Goal: Task Accomplishment & Management: Complete application form

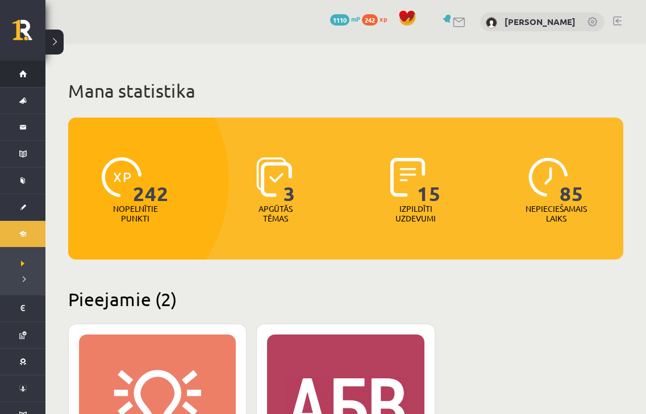
scroll to position [385, 0]
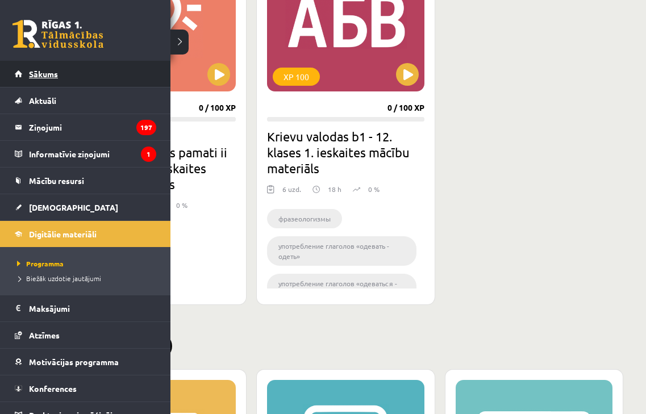
click at [25, 75] on link "Sākums" at bounding box center [86, 74] width 142 height 26
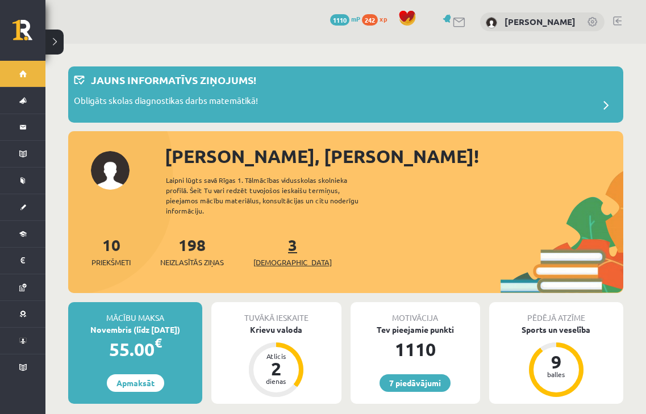
click at [270, 257] on span "[DEMOGRAPHIC_DATA]" at bounding box center [293, 262] width 78 height 11
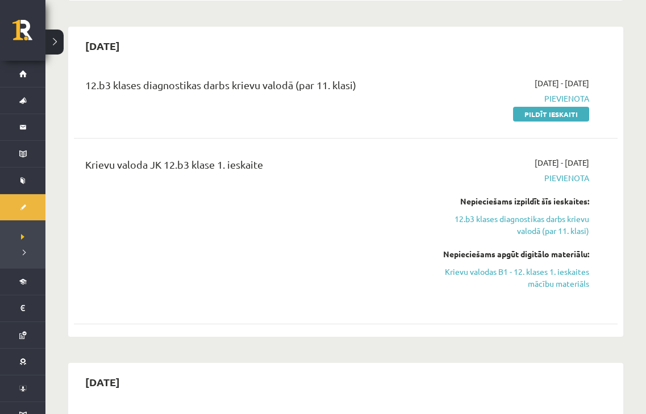
scroll to position [307, 0]
click at [556, 113] on link "Pildīt ieskaiti" at bounding box center [551, 113] width 76 height 15
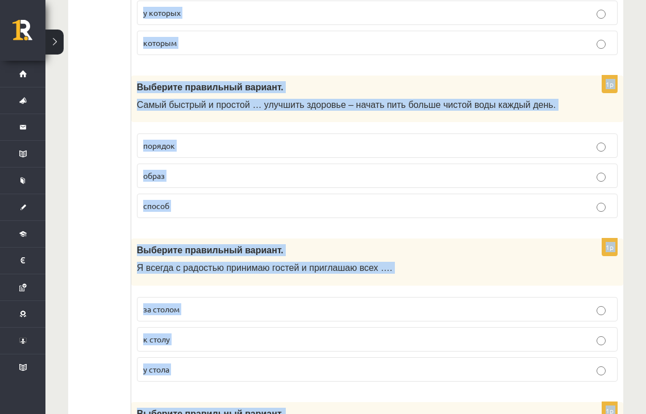
scroll to position [4485, 0]
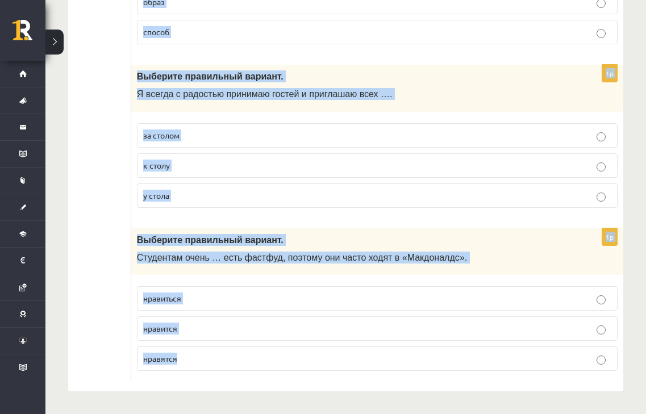
drag, startPoint x: 136, startPoint y: 226, endPoint x: 354, endPoint y: 357, distance: 254.4
copy form "Выберите правильный вариант. Летом я люблю … в море. плавать плыть плыву 1p Выб…"
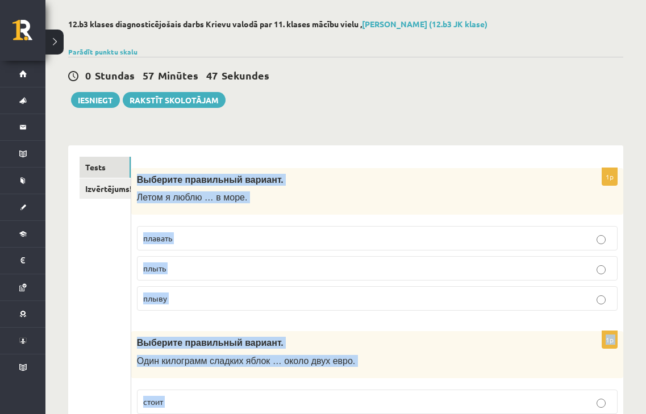
scroll to position [0, 0]
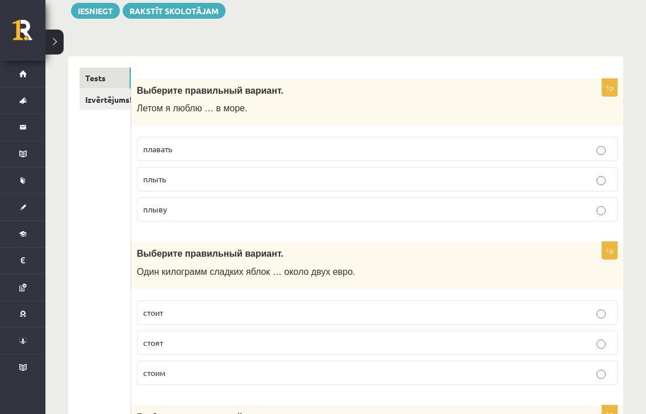
scroll to position [159, 0]
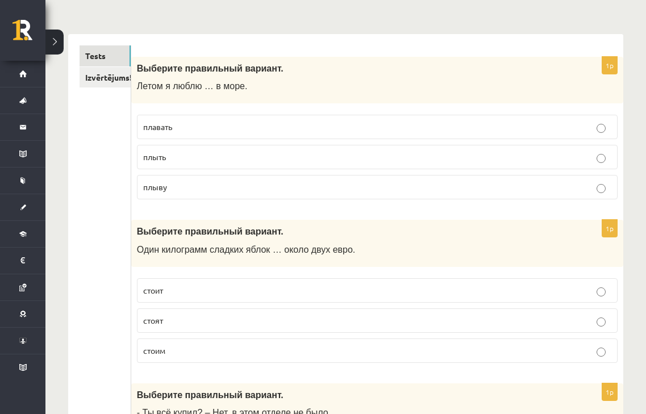
click at [263, 133] on p "плавать" at bounding box center [377, 127] width 468 height 12
click at [233, 288] on p "стоит" at bounding box center [377, 291] width 468 height 12
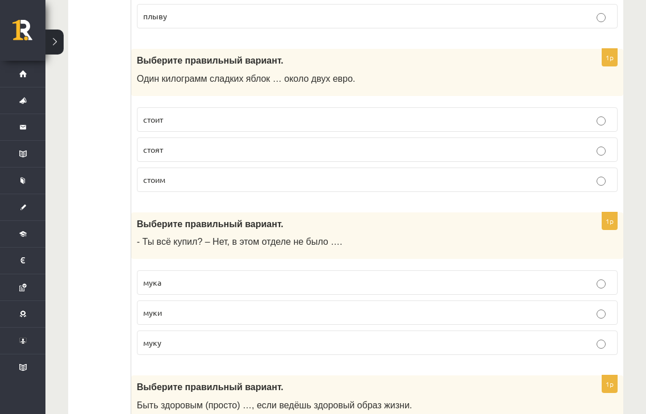
scroll to position [356, 0]
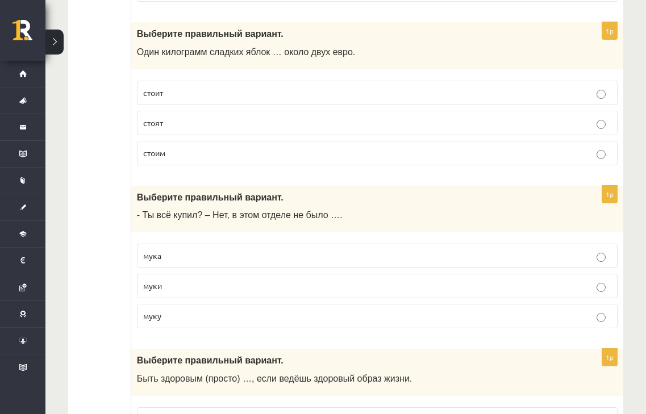
click at [232, 292] on p "муки" at bounding box center [377, 286] width 468 height 12
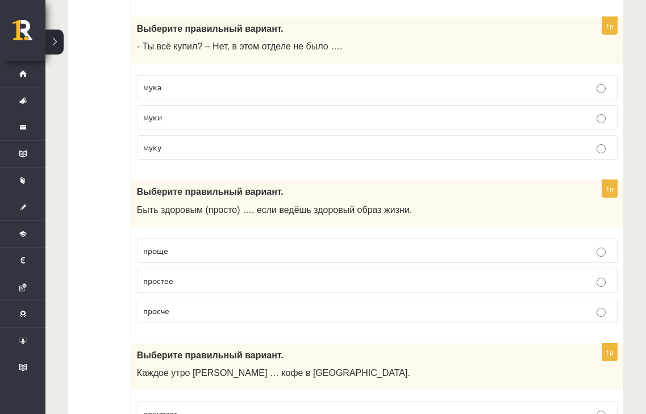
scroll to position [550, 0]
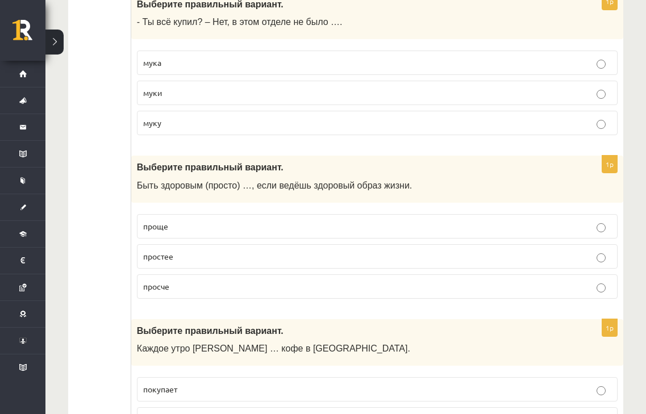
click at [230, 235] on label "проще" at bounding box center [377, 226] width 481 height 24
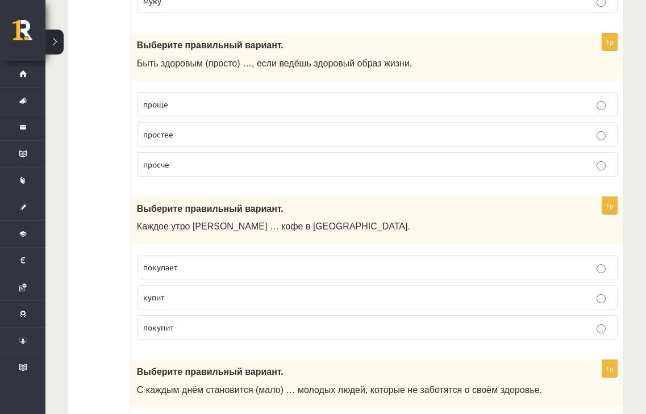
click at [232, 260] on label "покупает" at bounding box center [377, 267] width 481 height 24
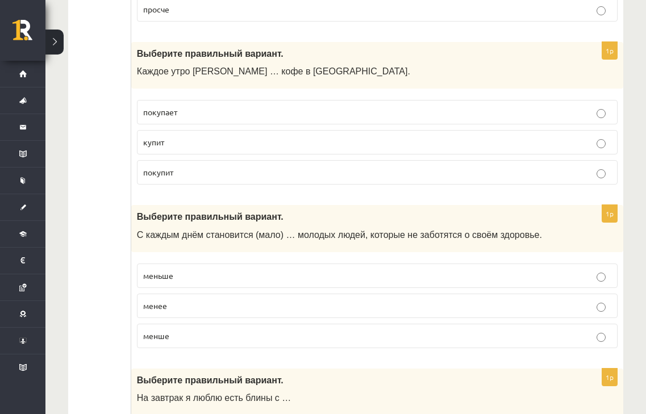
scroll to position [829, 0]
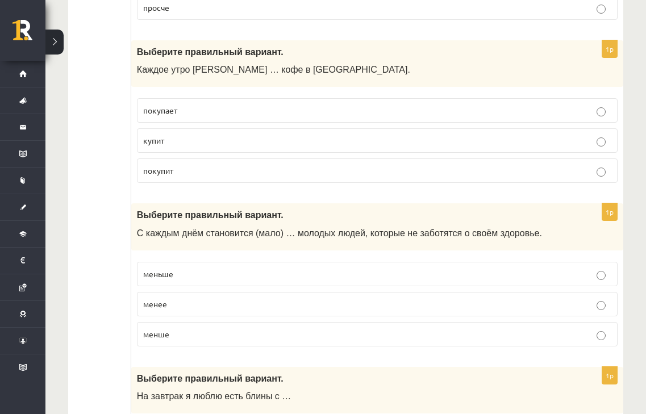
click at [232, 268] on label "меньше" at bounding box center [377, 274] width 481 height 24
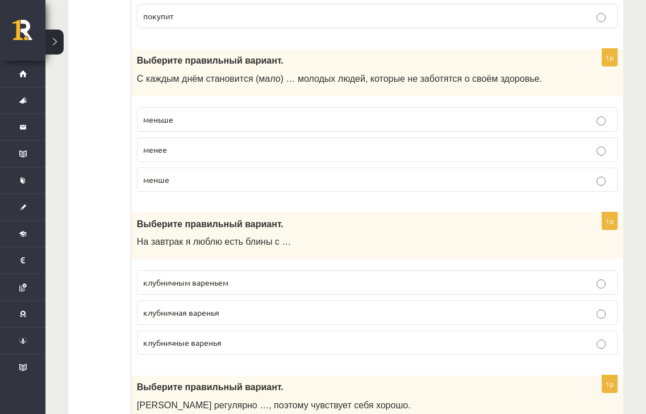
scroll to position [984, 0]
click at [252, 288] on p "клубничным вареньем" at bounding box center [377, 282] width 468 height 12
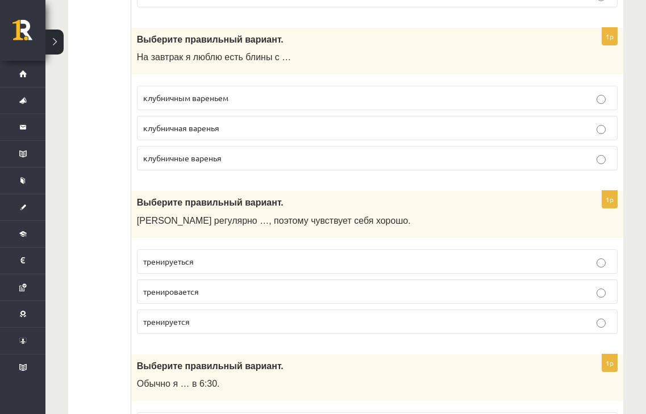
scroll to position [1172, 0]
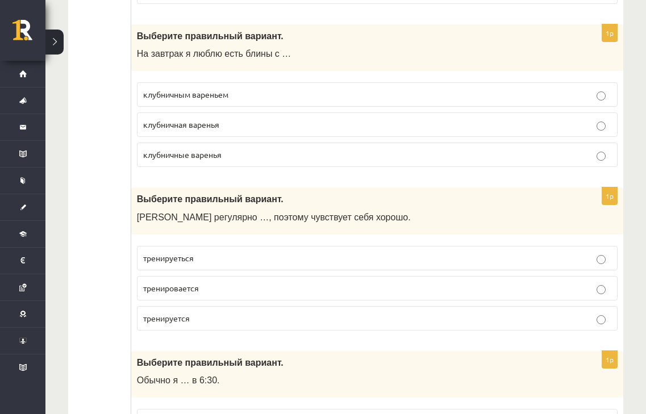
click at [194, 314] on p "тренируется" at bounding box center [377, 319] width 468 height 12
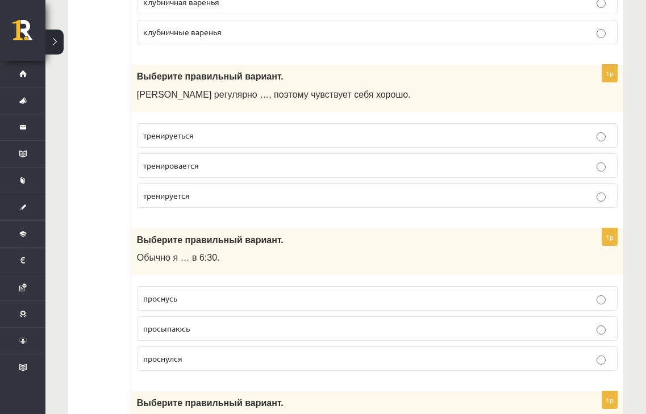
scroll to position [1295, 0]
click at [221, 325] on p "просыпаюсь" at bounding box center [377, 328] width 468 height 12
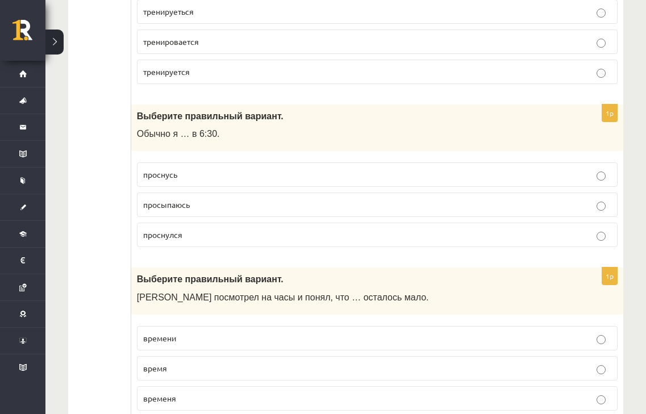
drag, startPoint x: 217, startPoint y: 340, endPoint x: 201, endPoint y: 340, distance: 15.9
click at [201, 340] on p "времени" at bounding box center [377, 339] width 468 height 12
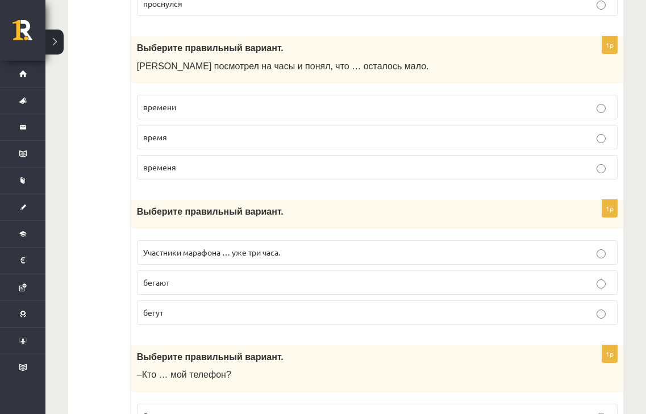
scroll to position [1673, 0]
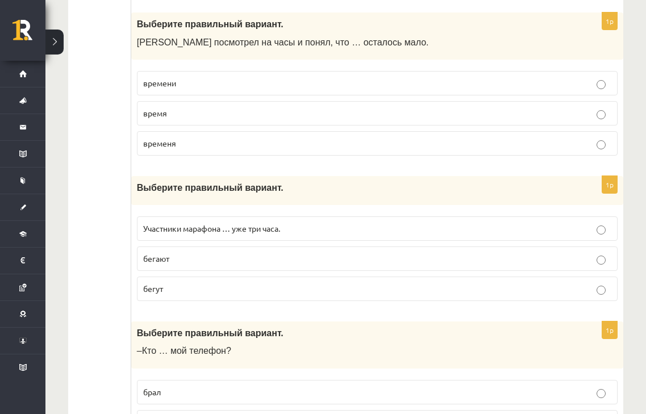
click at [263, 263] on p "бегают" at bounding box center [377, 259] width 468 height 12
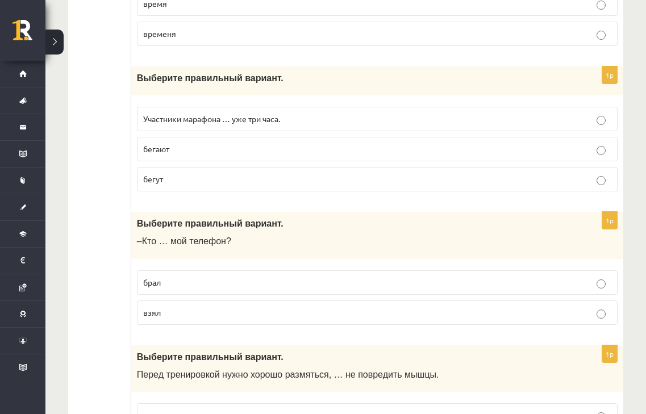
scroll to position [1801, 0]
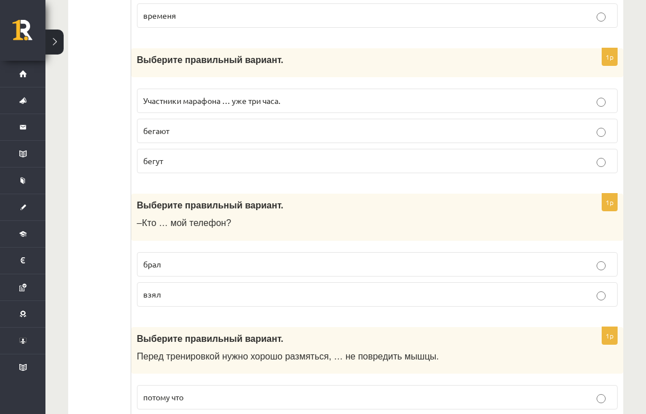
click at [261, 296] on p "взял" at bounding box center [377, 295] width 468 height 12
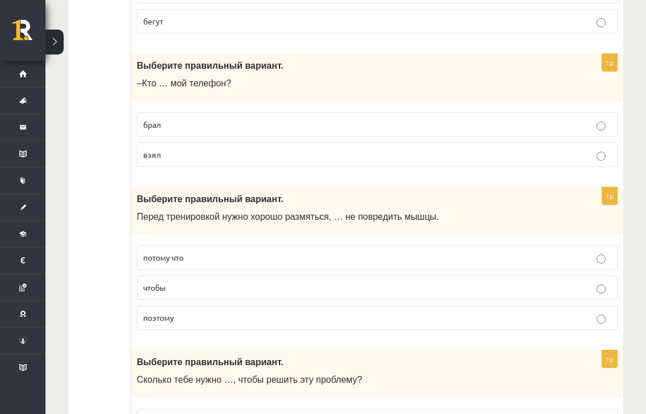
scroll to position [1979, 0]
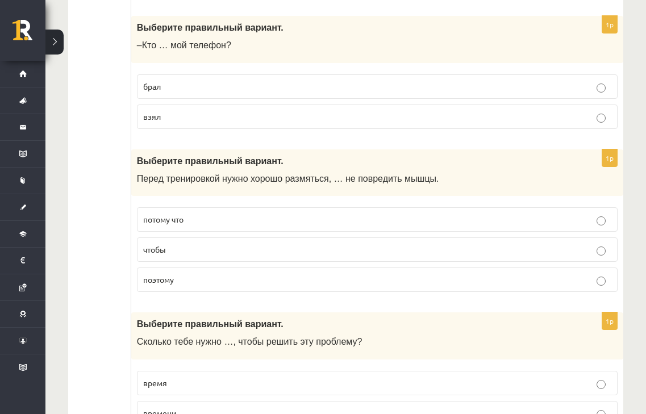
click at [223, 255] on p "чтобы" at bounding box center [377, 250] width 468 height 12
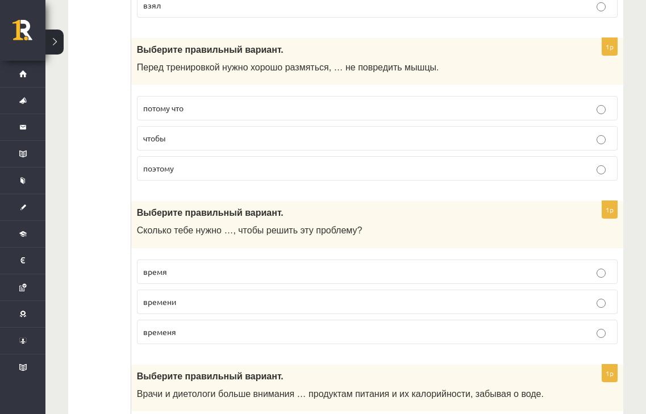
scroll to position [2091, 0]
click at [362, 305] on p "времени" at bounding box center [377, 302] width 468 height 12
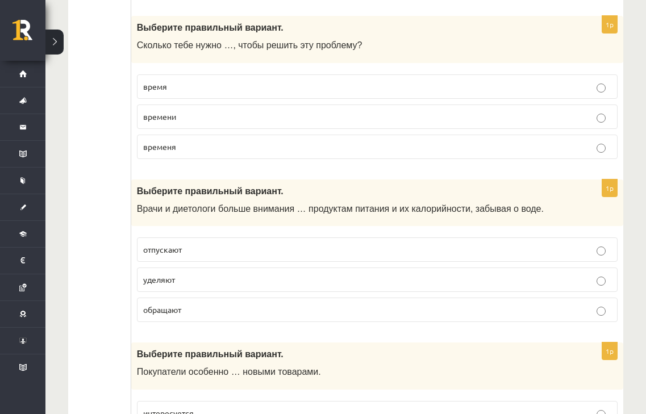
click at [362, 283] on p "уделяют" at bounding box center [377, 280] width 468 height 12
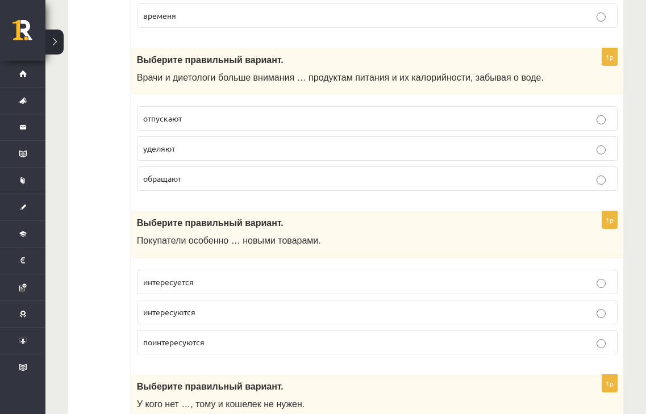
scroll to position [2408, 0]
click at [357, 316] on p "интересуются" at bounding box center [377, 312] width 468 height 12
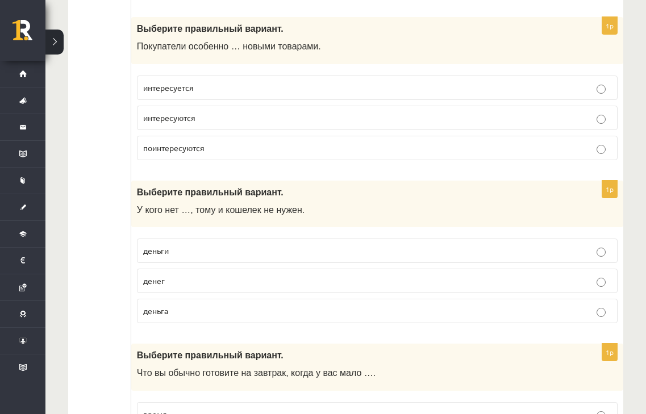
scroll to position [2601, 0]
click at [235, 281] on p "денег" at bounding box center [377, 282] width 468 height 12
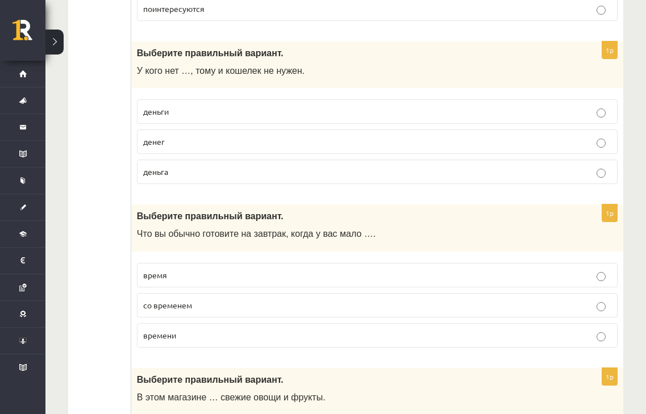
scroll to position [2741, 0]
click at [235, 281] on p "время" at bounding box center [377, 275] width 468 height 12
click at [439, 331] on p "времени" at bounding box center [377, 335] width 468 height 12
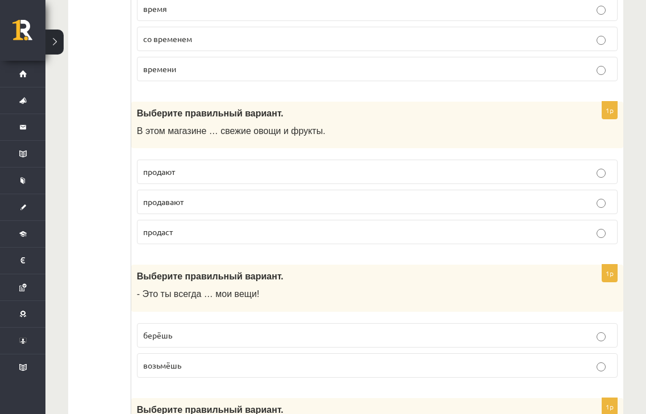
scroll to position [3008, 0]
click at [206, 168] on p "продают" at bounding box center [377, 171] width 468 height 12
click at [200, 330] on p "берёшь" at bounding box center [377, 335] width 468 height 12
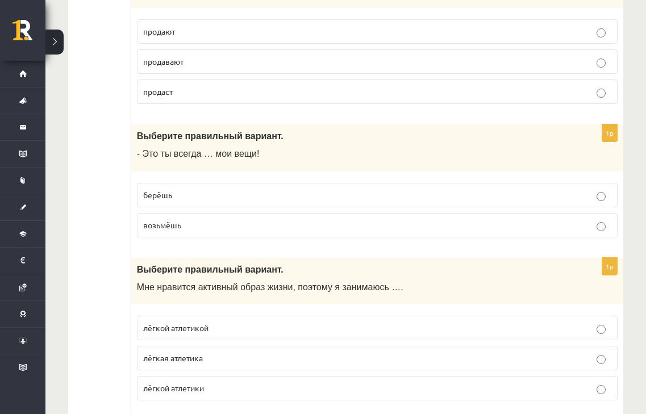
click at [200, 325] on span "лёгкой атлетикой" at bounding box center [175, 328] width 65 height 10
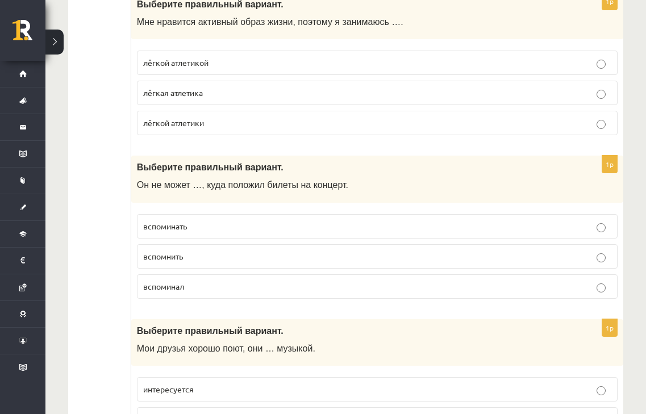
scroll to position [3414, 0]
click at [355, 264] on label "вспомнить" at bounding box center [377, 256] width 481 height 24
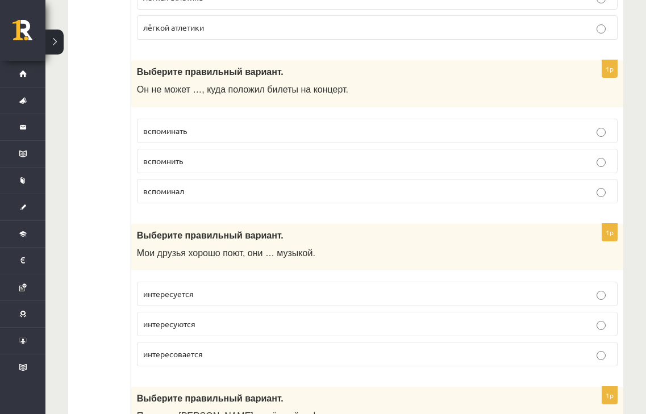
scroll to position [3509, 0]
click at [337, 327] on p "интересуются" at bounding box center [377, 324] width 468 height 12
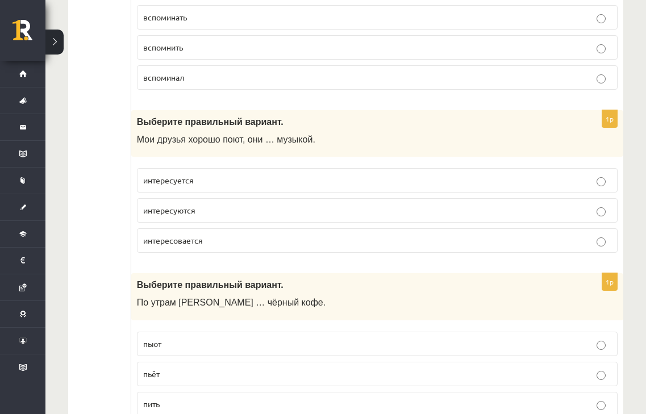
scroll to position [3624, 0]
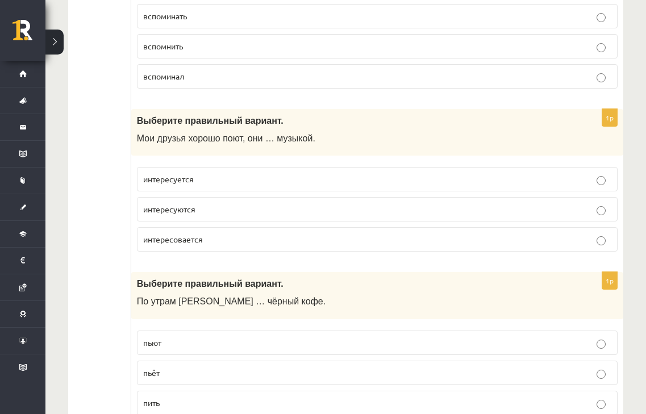
click at [330, 379] on p "пьёт" at bounding box center [377, 373] width 468 height 12
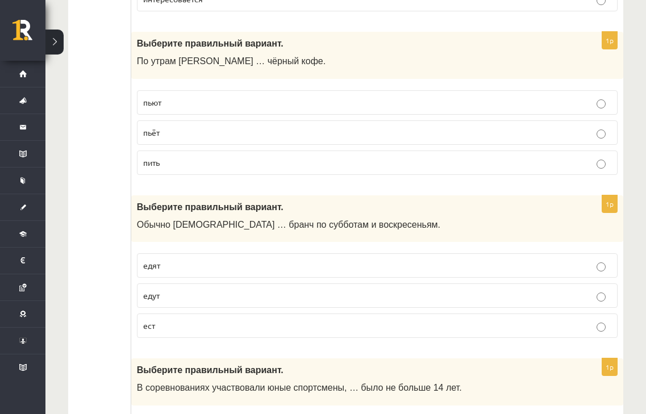
scroll to position [3869, 0]
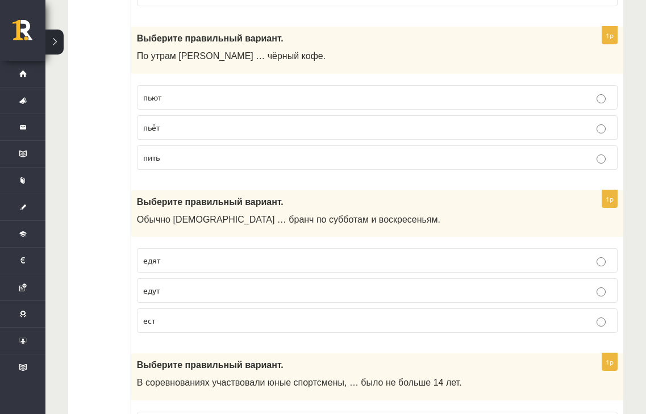
click at [292, 256] on p "едят" at bounding box center [377, 261] width 468 height 12
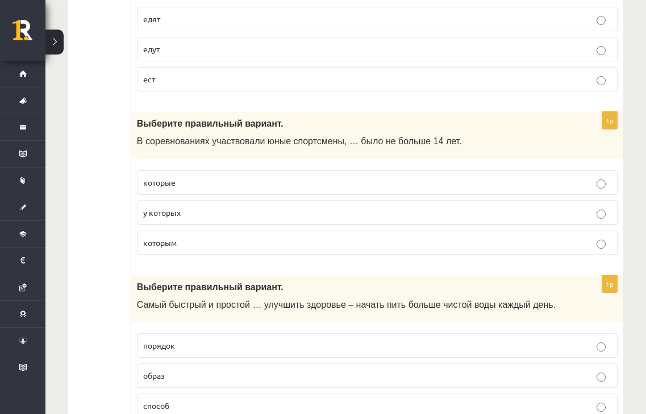
scroll to position [4113, 0]
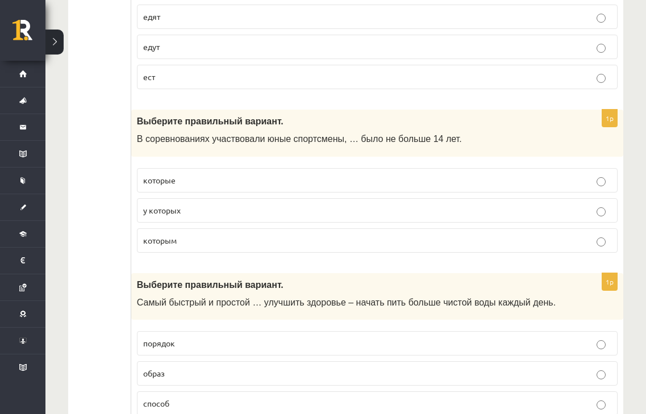
click at [328, 234] on label "которым" at bounding box center [377, 241] width 481 height 24
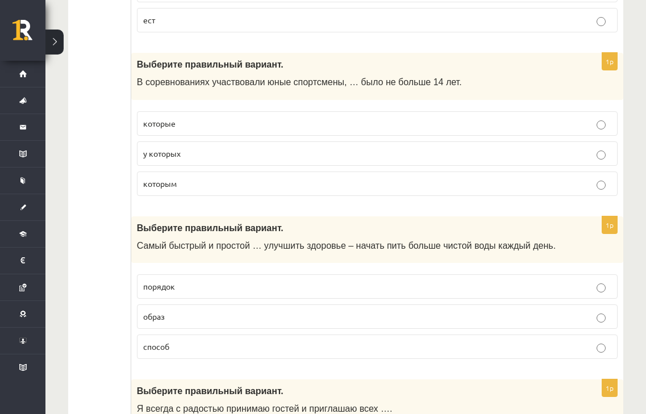
scroll to position [4184, 0]
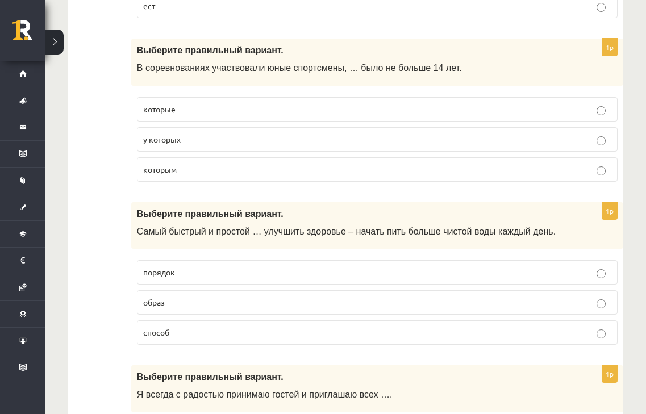
click at [334, 332] on p "способ" at bounding box center [377, 333] width 468 height 12
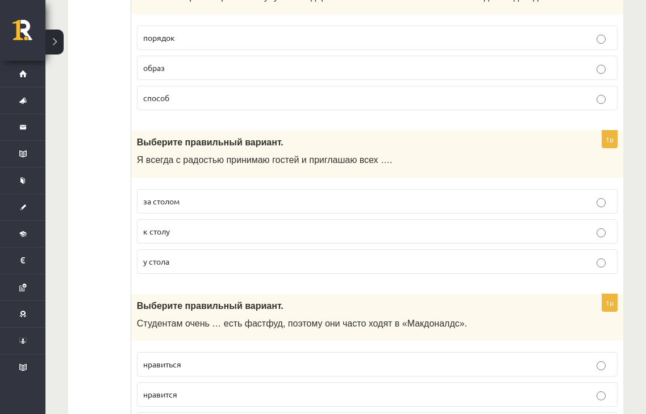
scroll to position [4418, 0]
click at [227, 235] on p "к столу" at bounding box center [377, 232] width 468 height 12
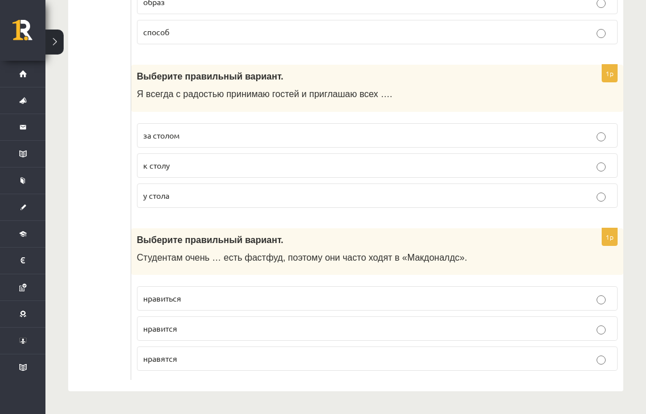
click at [217, 333] on p "нравится" at bounding box center [377, 329] width 468 height 12
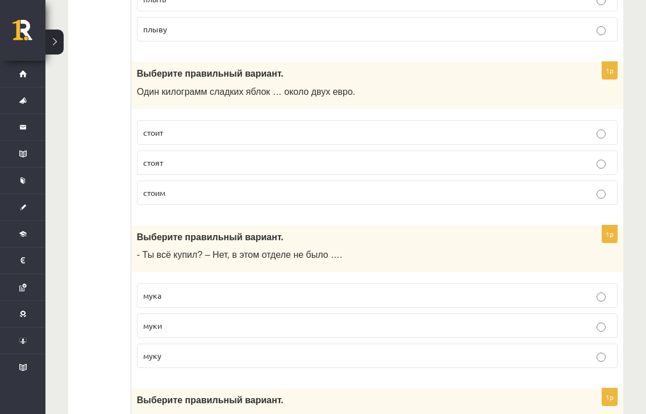
scroll to position [0, 0]
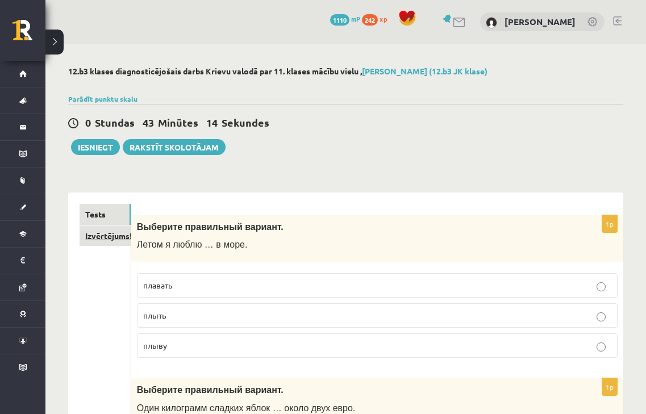
click at [99, 234] on link "Izvērtējums!" at bounding box center [105, 236] width 51 height 21
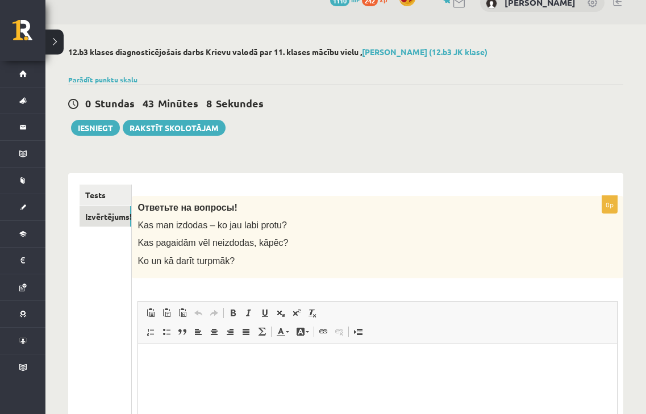
scroll to position [19, 0]
click at [167, 315] on span at bounding box center [166, 313] width 9 height 9
click at [79, 124] on button "Iesniegt" at bounding box center [95, 129] width 49 height 16
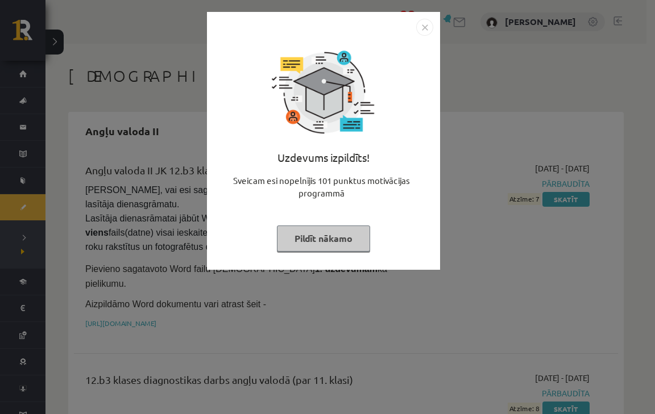
click at [342, 238] on button "Pildīt nākamo" at bounding box center [323, 239] width 93 height 26
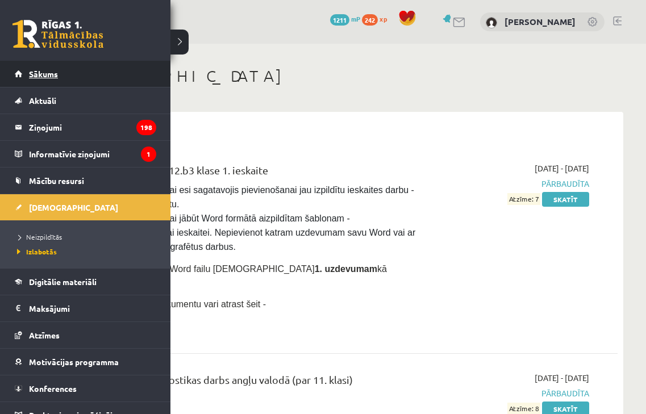
click at [54, 81] on link "Sākums" at bounding box center [86, 74] width 142 height 26
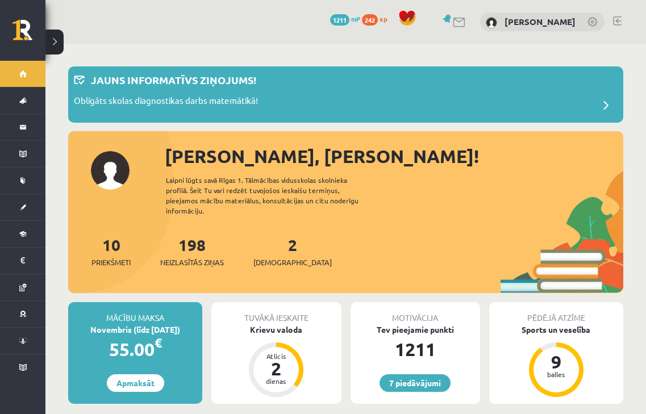
scroll to position [65, 0]
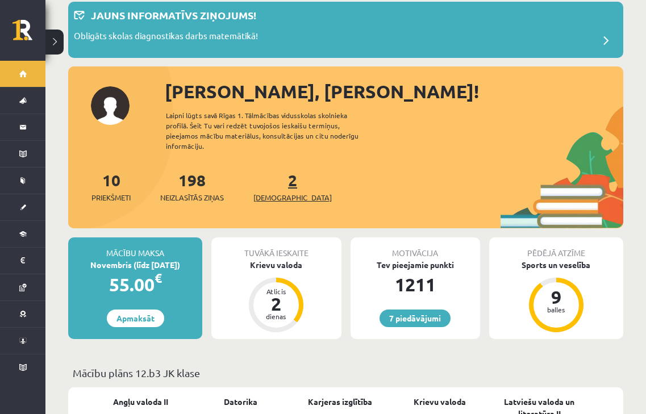
click at [271, 192] on span "[DEMOGRAPHIC_DATA]" at bounding box center [293, 197] width 78 height 11
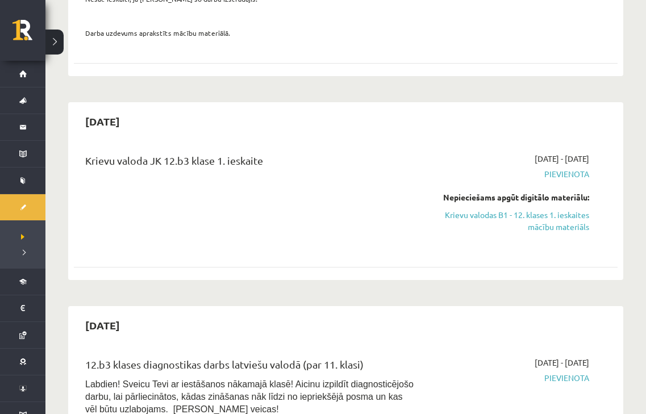
scroll to position [231, 0]
click at [471, 211] on link "Krievu valodas B1 - 12. klases 1. ieskaites mācību materiāls" at bounding box center [511, 221] width 157 height 24
click at [487, 213] on link "Krievu valodas B1 - 12. klases 1. ieskaites mācību materiāls" at bounding box center [511, 221] width 157 height 24
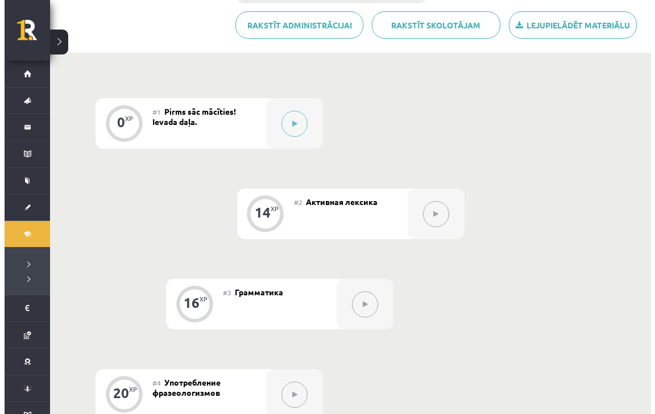
scroll to position [276, 0]
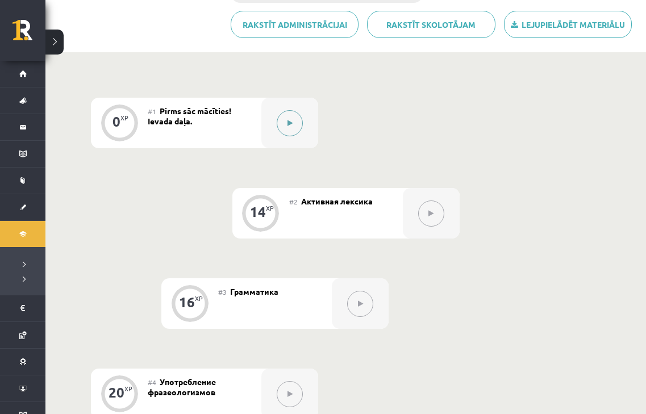
click at [283, 131] on button at bounding box center [290, 123] width 26 height 26
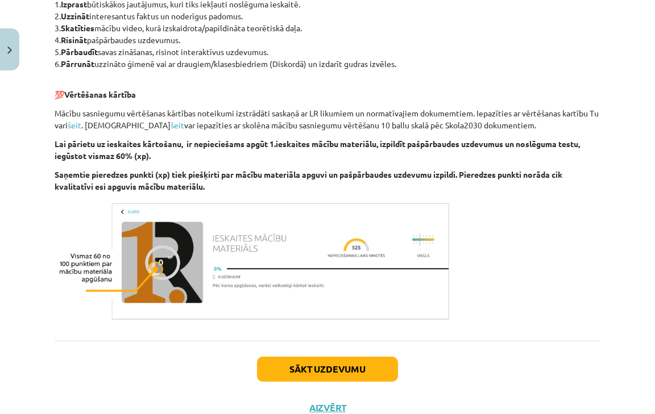
scroll to position [671, 0]
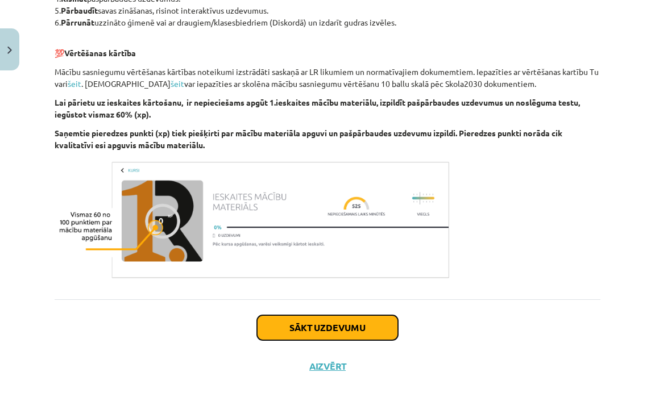
click at [299, 326] on button "Sākt uzdevumu" at bounding box center [327, 327] width 141 height 25
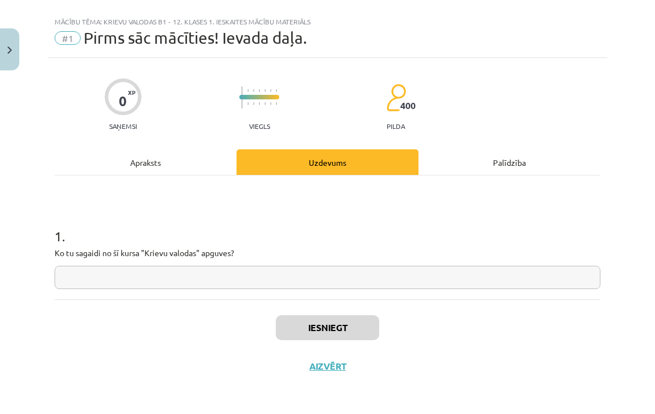
click at [170, 291] on div "1 . Ko tu sagaidi no šī kursa "Krievu valodas" apguves?" at bounding box center [328, 238] width 546 height 124
click at [173, 283] on input "text" at bounding box center [328, 277] width 546 height 23
type input "*"
click at [310, 327] on button "Iesniegt" at bounding box center [327, 327] width 103 height 25
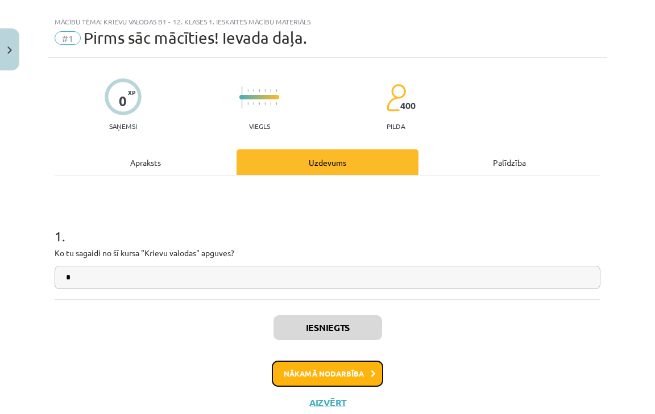
click at [302, 374] on button "Nākamā nodarbība" at bounding box center [327, 374] width 111 height 26
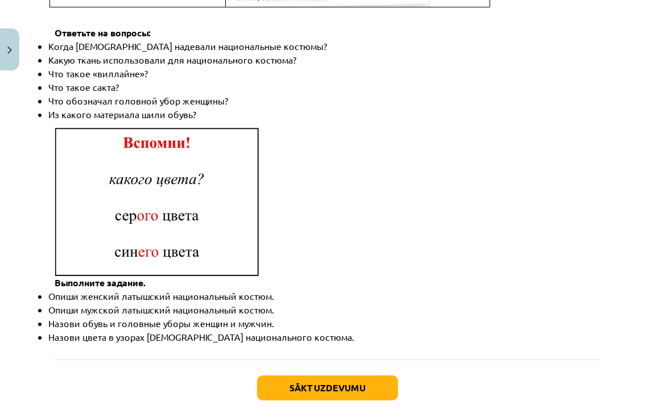
scroll to position [1696, 0]
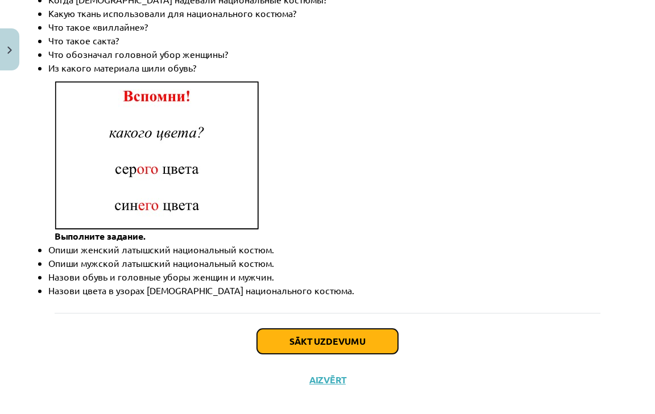
click at [297, 329] on button "Sākt uzdevumu" at bounding box center [327, 341] width 141 height 25
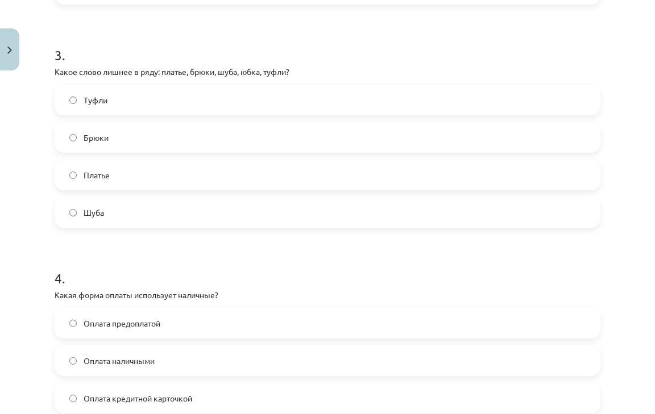
scroll to position [815, 0]
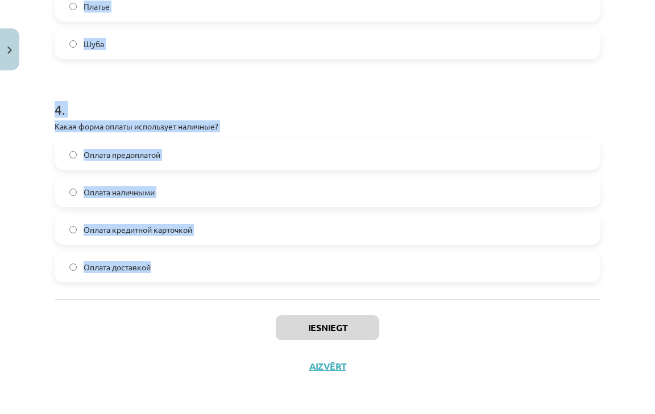
drag, startPoint x: 53, startPoint y: 225, endPoint x: 205, endPoint y: 270, distance: 158.3
copy form "1 . Какой из этих товаров относится к "одежде"? Бусы Кружка Куртка Ботинки 2 . …"
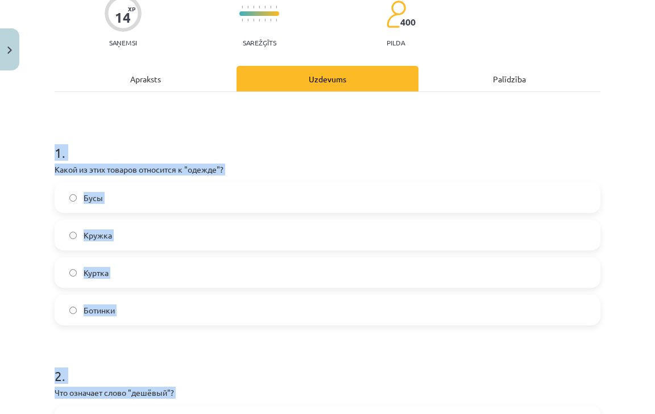
scroll to position [102, 0]
click at [168, 277] on label "Куртка" at bounding box center [327, 272] width 543 height 28
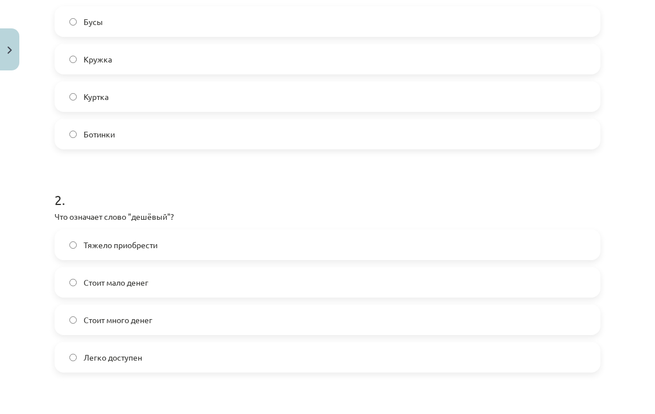
scroll to position [279, 0]
click at [162, 281] on label "Стоит мало денег" at bounding box center [327, 281] width 543 height 28
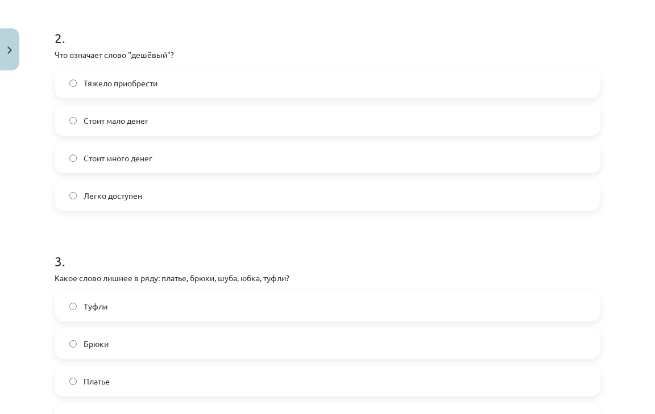
click at [142, 300] on label "Туфли" at bounding box center [327, 306] width 543 height 28
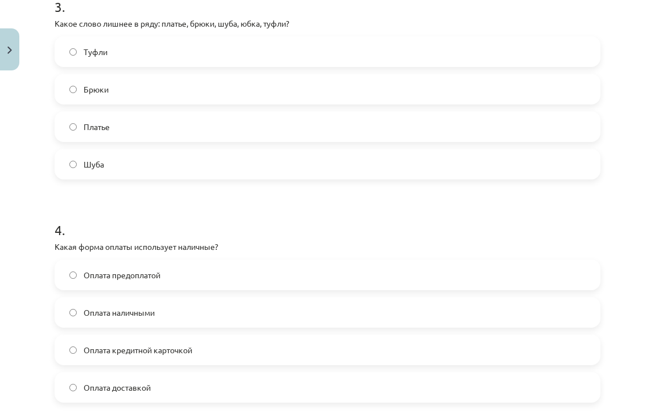
scroll to position [695, 0]
click at [151, 306] on span "Оплата наличными" at bounding box center [119, 312] width 71 height 12
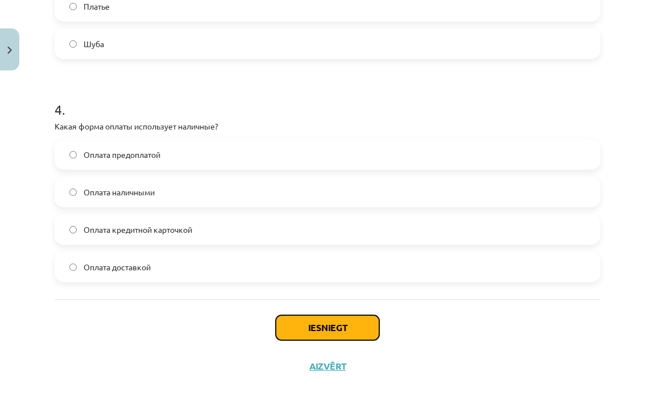
click at [305, 335] on button "Iesniegt" at bounding box center [327, 327] width 103 height 25
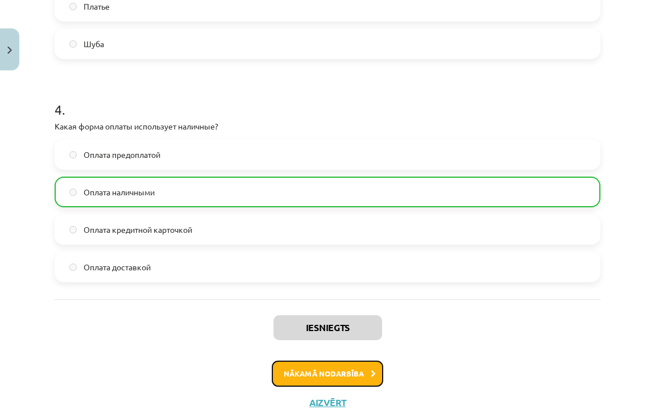
click at [348, 371] on button "Nākamā nodarbība" at bounding box center [327, 374] width 111 height 26
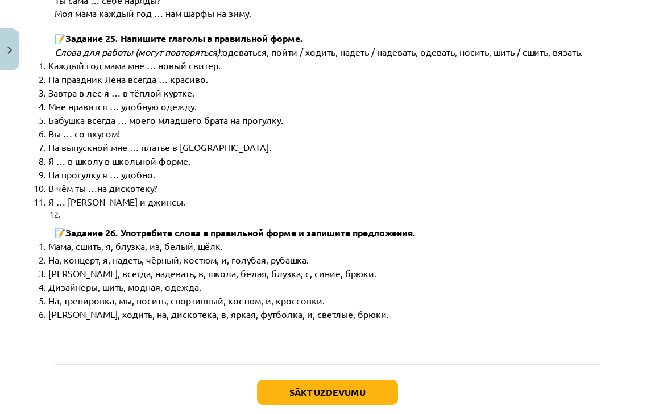
scroll to position [5848, 0]
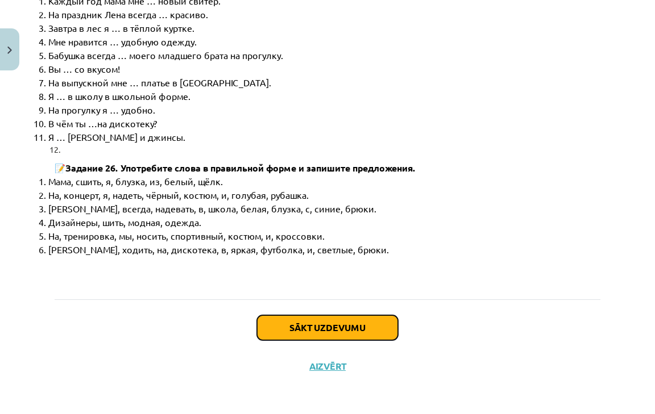
click at [340, 325] on button "Sākt uzdevumu" at bounding box center [327, 327] width 141 height 25
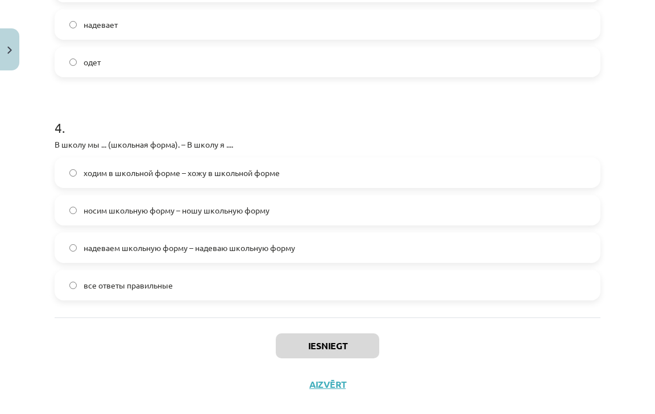
scroll to position [833, 0]
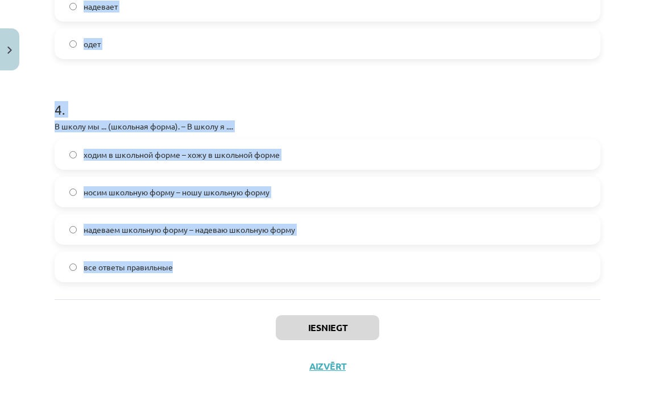
drag, startPoint x: 49, startPoint y: 224, endPoint x: 219, endPoint y: 259, distance: 174.0
copy form "1 . На дискотеку Янис ... (синие джинсы и белая футболка). – На дискотеку мы ..…"
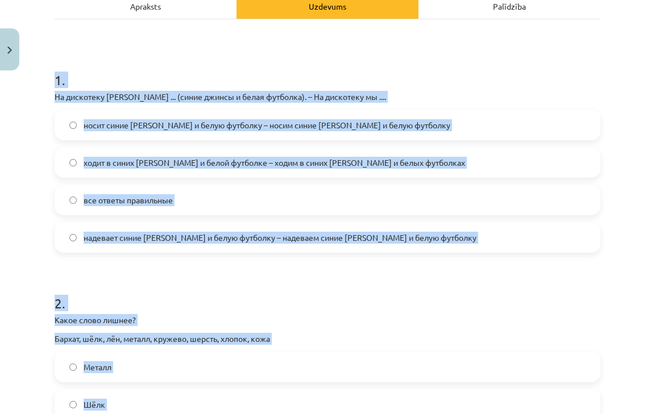
scroll to position [177, 0]
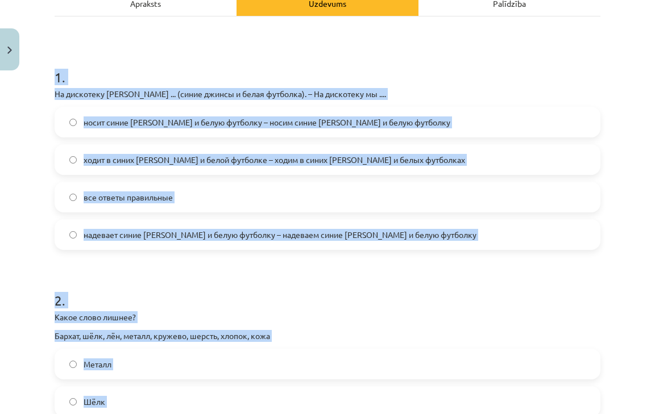
click at [139, 222] on label "надевает синие джинсы и белую футболку – надеваем синие джинсы и белую футболку" at bounding box center [327, 235] width 543 height 28
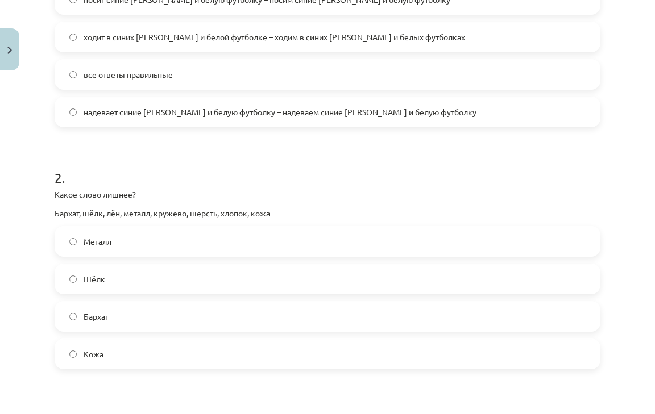
scroll to position [300, 0]
click at [139, 231] on label "Металл" at bounding box center [327, 241] width 543 height 28
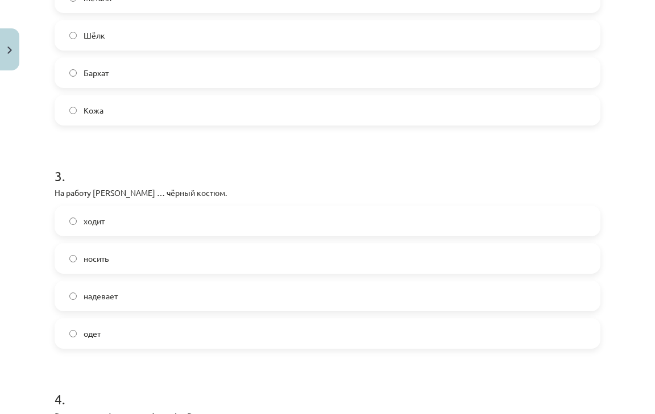
scroll to position [546, 0]
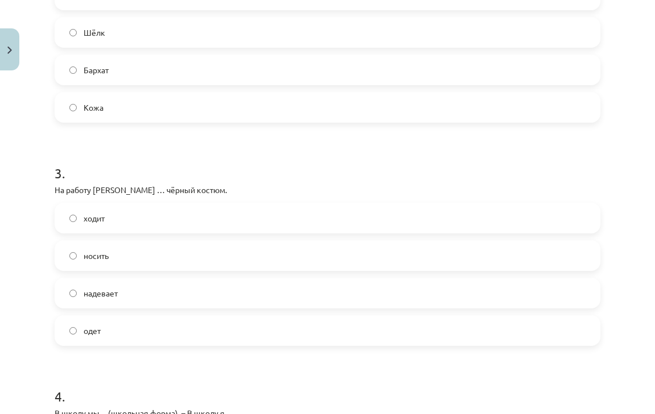
click at [129, 283] on label "надевает" at bounding box center [327, 293] width 543 height 28
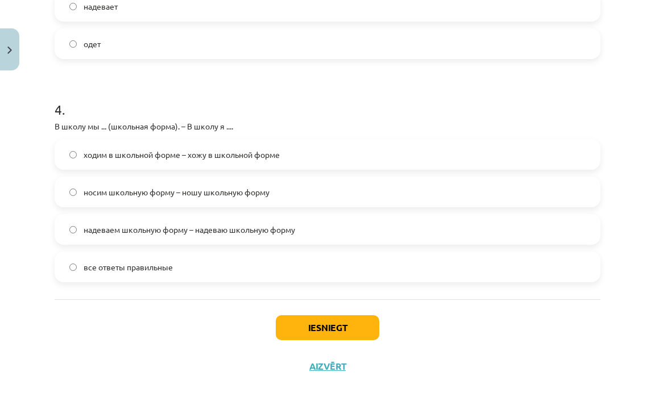
click at [144, 267] on span "все ответы правильные" at bounding box center [128, 267] width 89 height 12
click at [345, 329] on button "Iesniegt" at bounding box center [327, 327] width 103 height 25
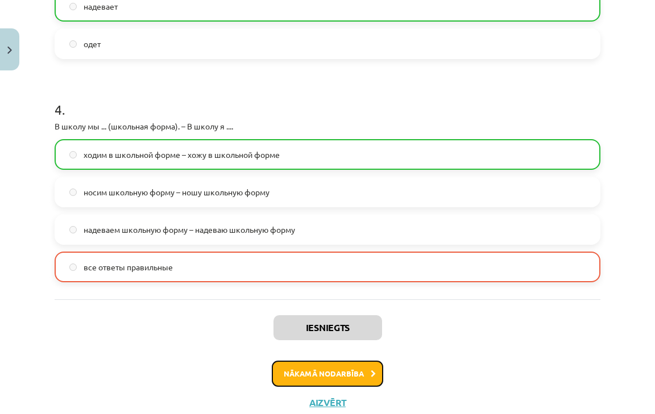
click at [331, 368] on button "Nākamā nodarbība" at bounding box center [327, 374] width 111 height 26
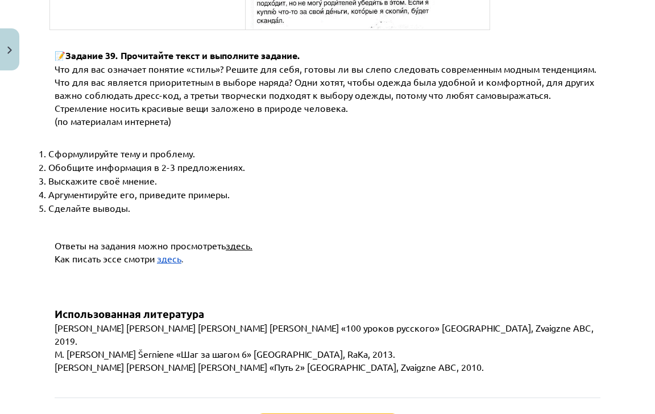
scroll to position [4410, 0]
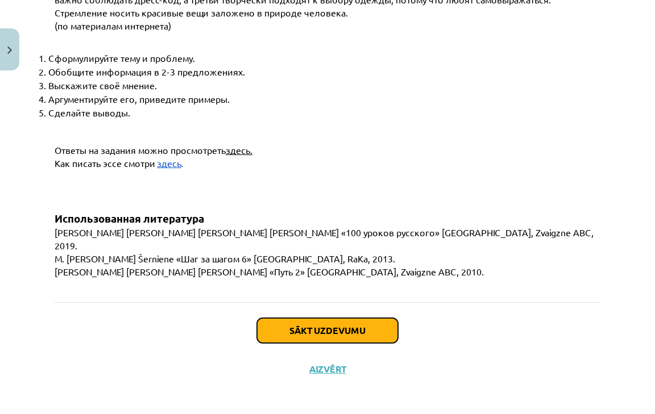
click at [343, 320] on button "Sākt uzdevumu" at bounding box center [327, 330] width 141 height 25
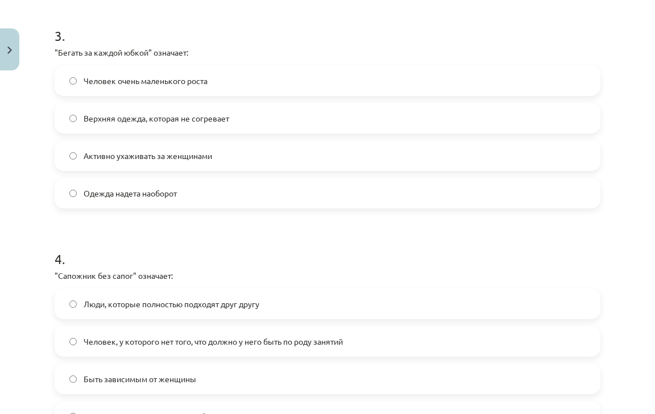
scroll to position [815, 0]
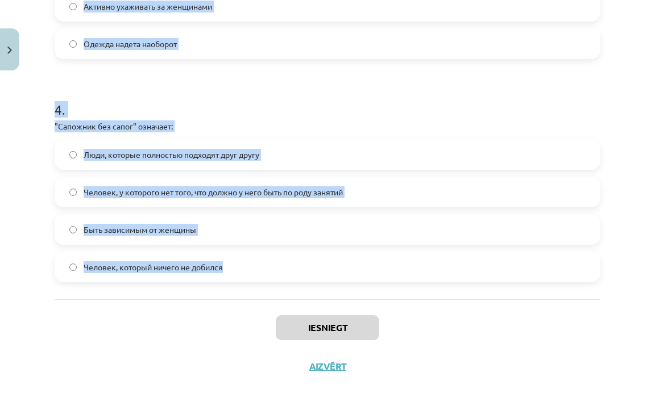
drag, startPoint x: 47, startPoint y: 216, endPoint x: 239, endPoint y: 264, distance: 198.5
click at [239, 264] on div "Mācību tēma: Krievu valodas b1 - 12. klases 1. ieskaites mācību materiāls #4 Уп…" at bounding box center [327, 207] width 655 height 414
copy form "1 . "Шиворот-навыворот" означает: Люди, которые полностью подходят друг другу В…"
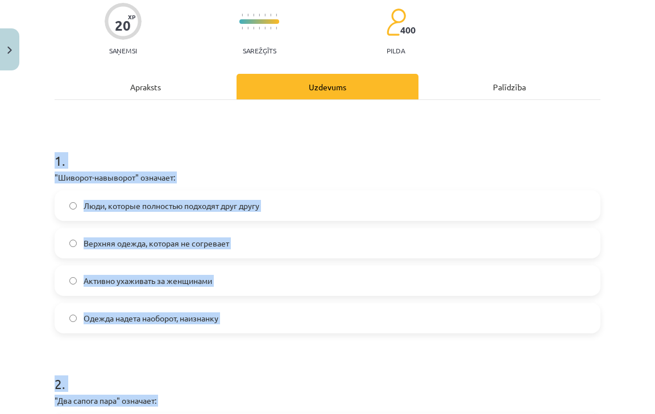
scroll to position [118, 0]
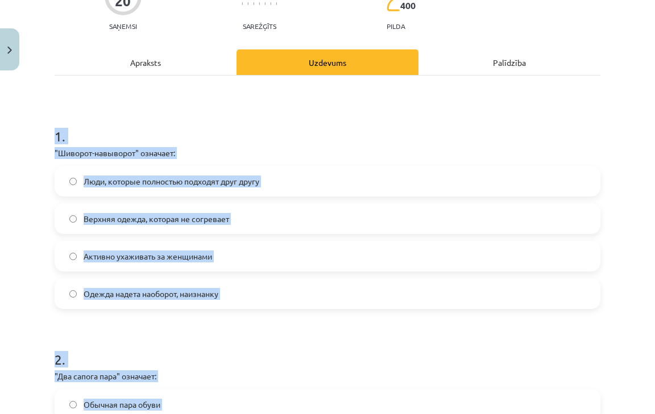
drag, startPoint x: 252, startPoint y: 381, endPoint x: 218, endPoint y: 299, distance: 88.9
click at [218, 299] on span "Одежда надета наоборот, наизнанку" at bounding box center [151, 294] width 135 height 12
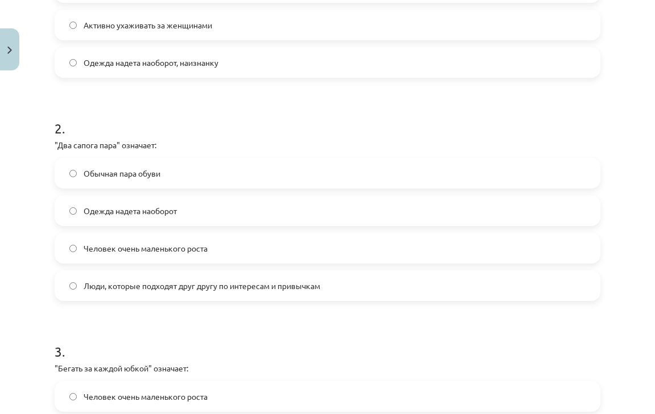
click at [217, 281] on span "Люди, которые подходят друг другу по интересам и привычкам" at bounding box center [202, 286] width 236 height 12
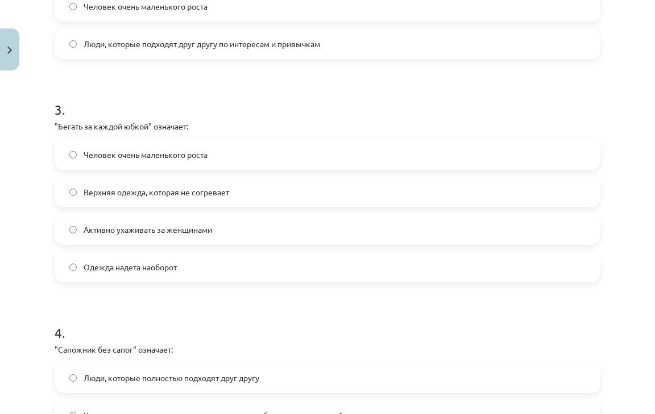
scroll to position [592, 0]
click at [140, 228] on span "Активно ухаживать за женщинами" at bounding box center [148, 229] width 128 height 12
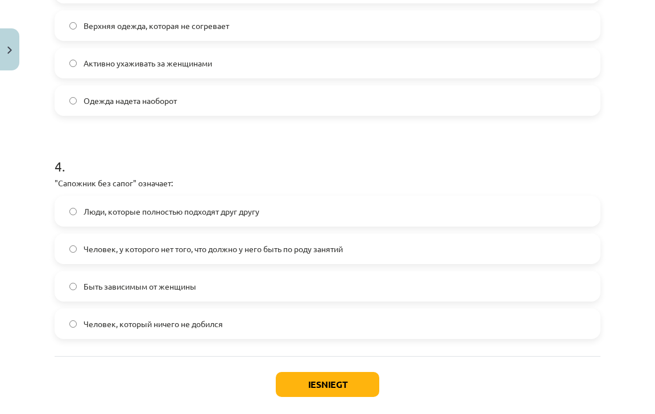
scroll to position [774, 0]
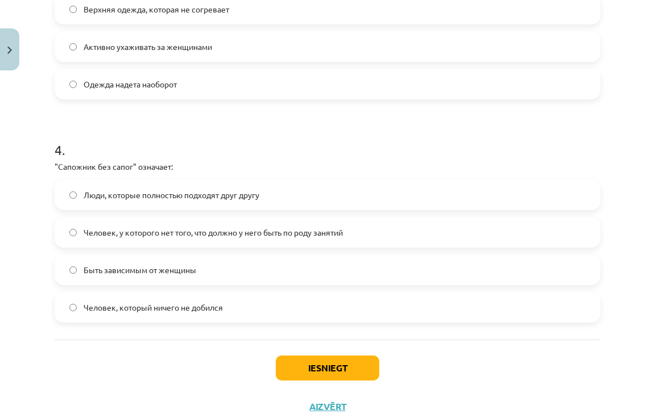
click at [163, 225] on label "Человек, у которого нет того, что должно у него быть по роду занятий" at bounding box center [327, 232] width 543 height 28
click at [322, 365] on button "Iesniegt" at bounding box center [327, 368] width 103 height 25
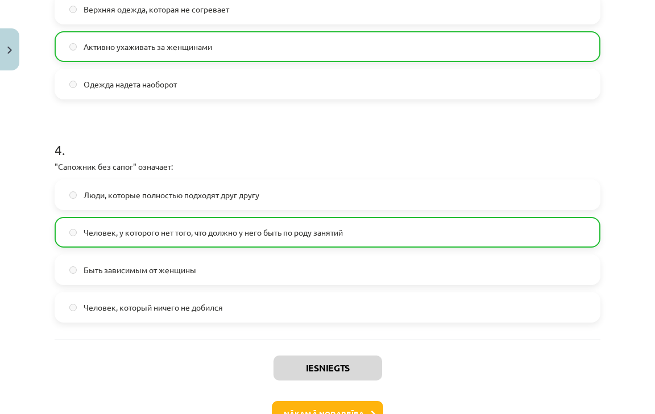
scroll to position [851, 0]
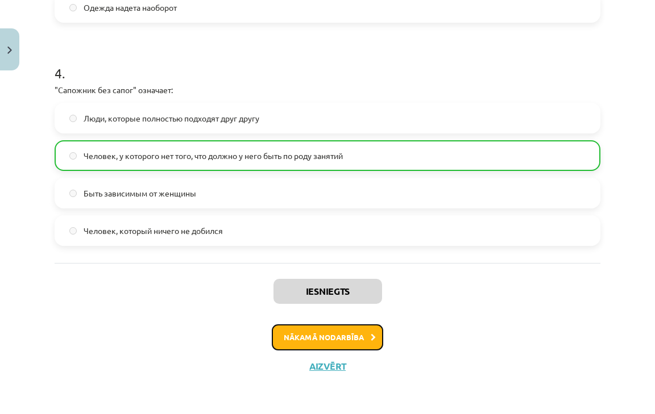
drag, startPoint x: 329, startPoint y: 259, endPoint x: 294, endPoint y: 334, distance: 82.7
click at [294, 334] on button "Nākamā nodarbība" at bounding box center [327, 338] width 111 height 26
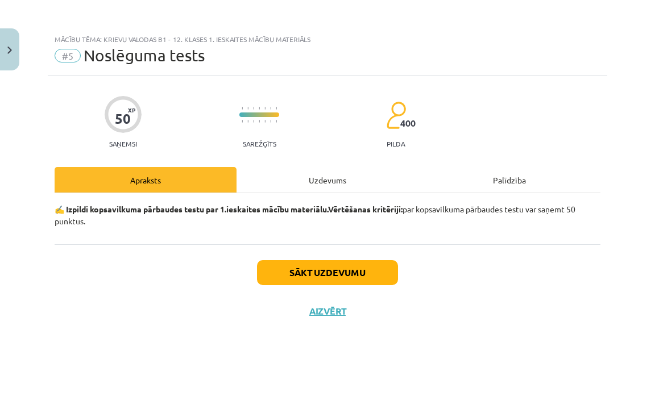
scroll to position [0, 0]
click at [294, 334] on div "50 XP Saņemsi Sarežģīts 400 pilda Apraksts Uzdevums Palīdzība ✍️ Izpildi kopsav…" at bounding box center [327, 231] width 559 height 310
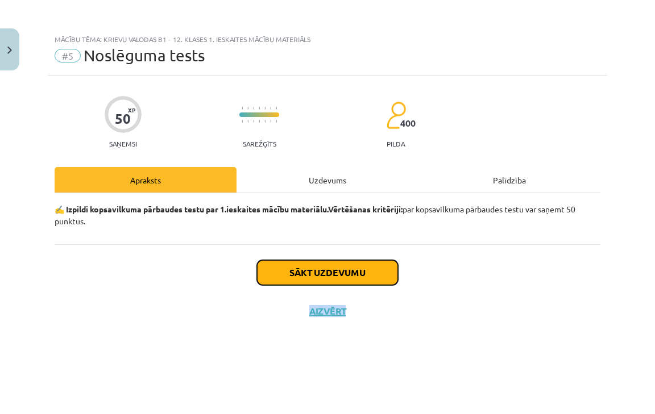
click at [311, 269] on button "Sākt uzdevumu" at bounding box center [327, 272] width 141 height 25
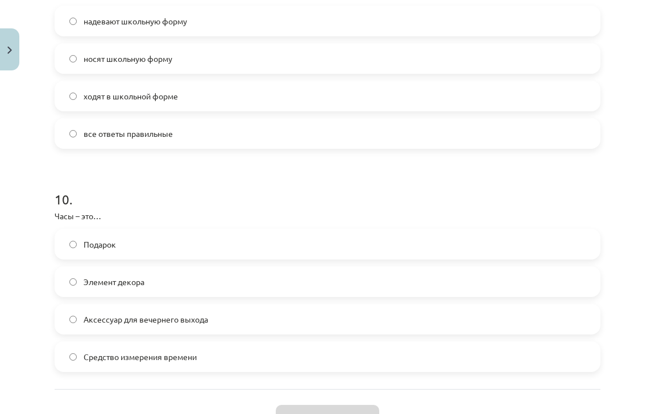
scroll to position [2155, 0]
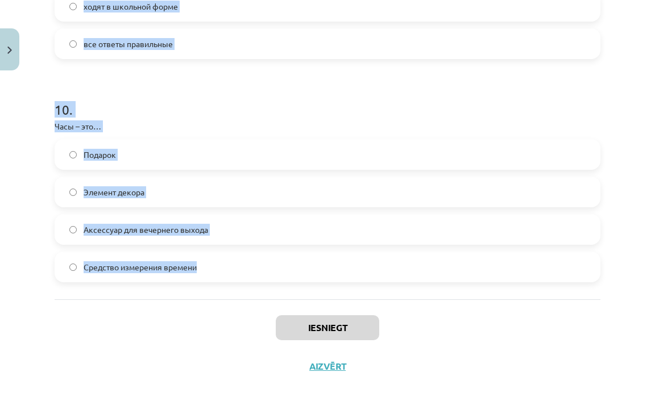
drag, startPoint x: 42, startPoint y: 152, endPoint x: 238, endPoint y: 257, distance: 222.5
click at [238, 257] on div "Mācību tēma: Krievu valodas b1 - 12. klases 1. ieskaites mācību materiāls #5 No…" at bounding box center [327, 207] width 655 height 414
copy form "1 . Что относится к аксессуарам? Сумка, перчатки Пальто, брюки Ботинки, шапка Р…"
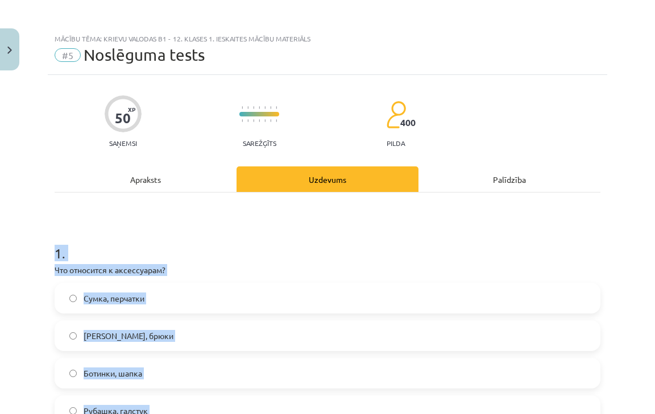
scroll to position [0, 0]
click at [198, 300] on label "Сумка, перчатки" at bounding box center [327, 299] width 543 height 28
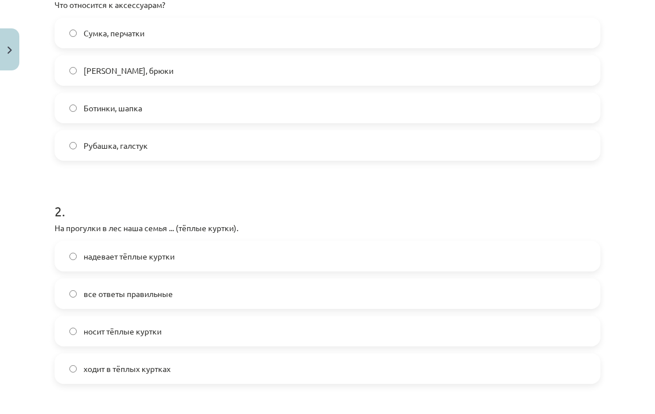
scroll to position [295, 0]
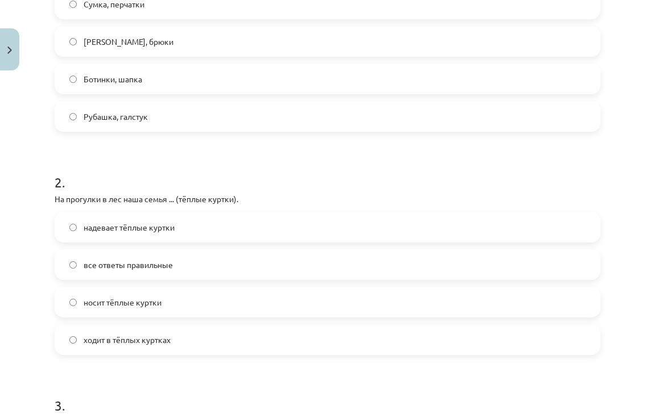
click at [190, 265] on label "все ответы правильные" at bounding box center [327, 265] width 543 height 28
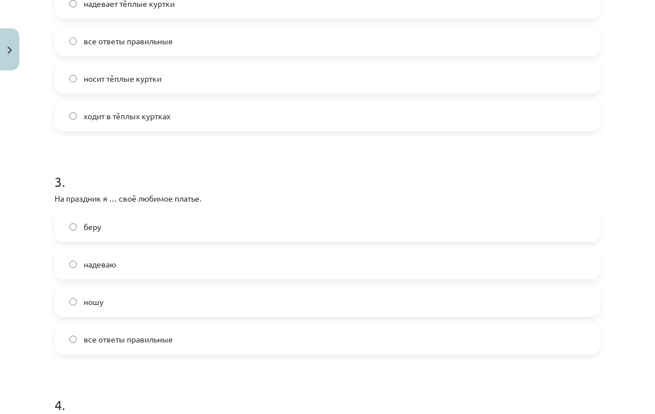
click at [190, 265] on label "надеваю" at bounding box center [327, 264] width 543 height 28
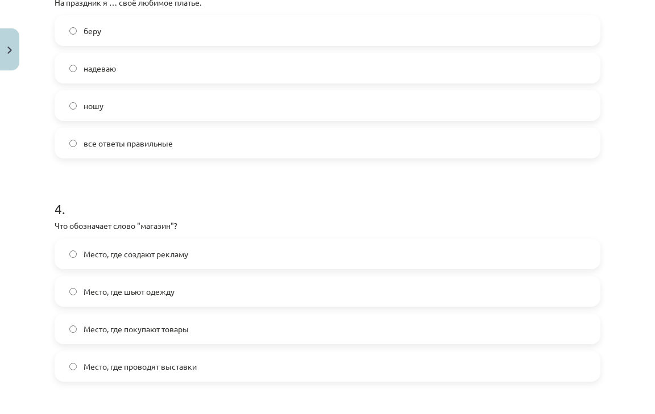
scroll to position [716, 0]
click at [148, 319] on label "Место, где покупают товары" at bounding box center [327, 328] width 543 height 28
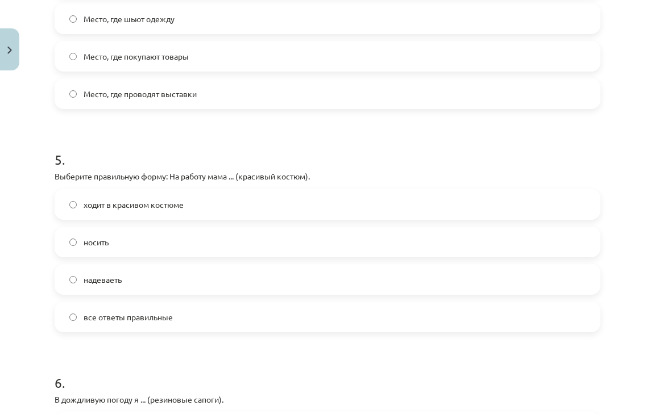
scroll to position [992, 0]
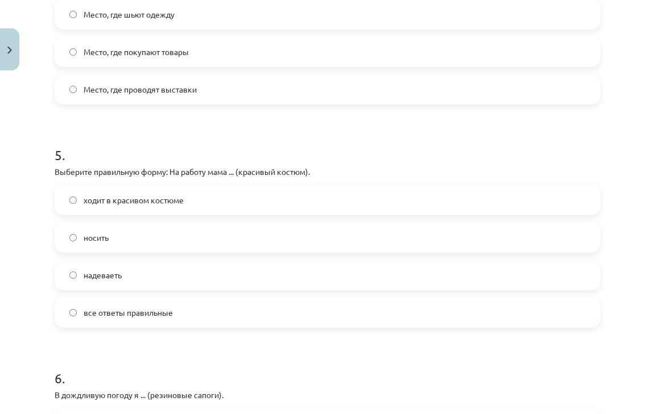
click at [143, 197] on span "ходит в красивом костюме" at bounding box center [134, 200] width 100 height 12
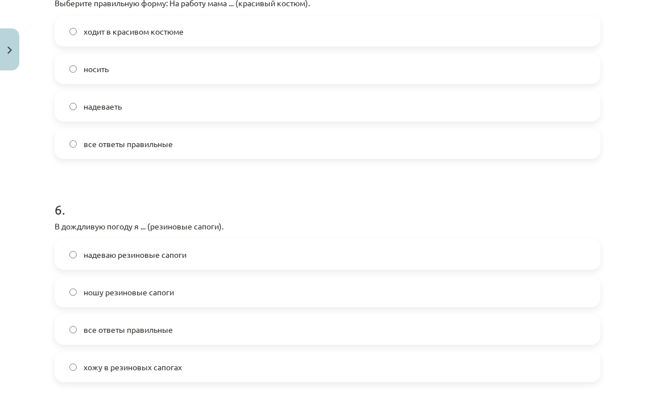
scroll to position [1248, 0]
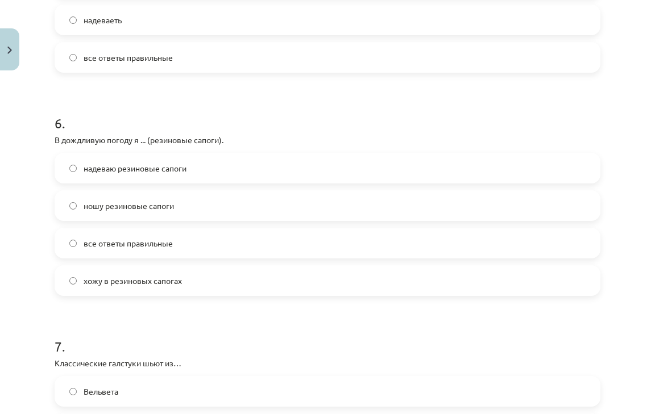
click at [163, 238] on span "все ответы правильные" at bounding box center [128, 244] width 89 height 12
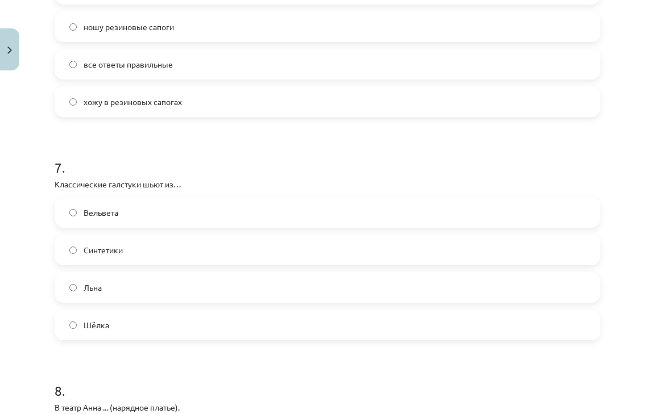
scroll to position [1430, 0]
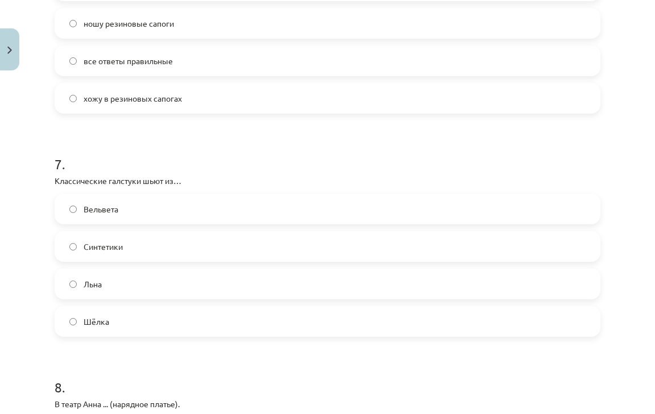
click at [147, 317] on label "Шёлка" at bounding box center [327, 322] width 543 height 28
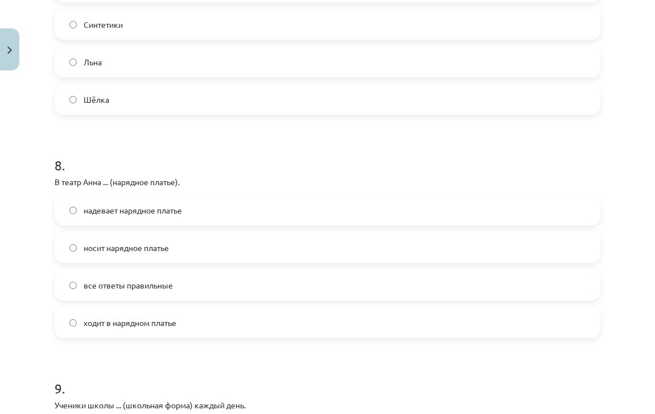
click at [149, 274] on label "все ответы правильные" at bounding box center [327, 285] width 543 height 28
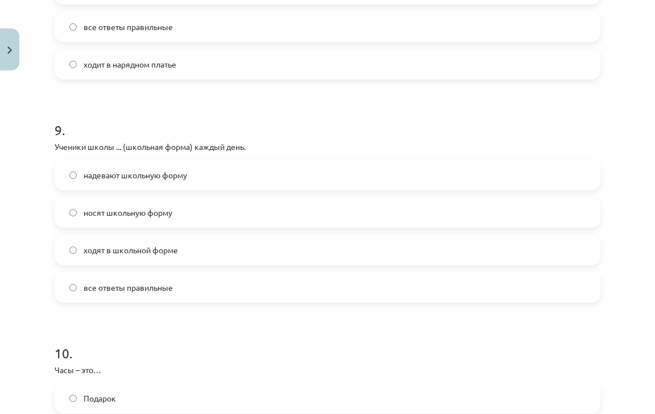
scroll to position [1912, 0]
click at [153, 289] on span "все ответы правильные" at bounding box center [128, 287] width 89 height 12
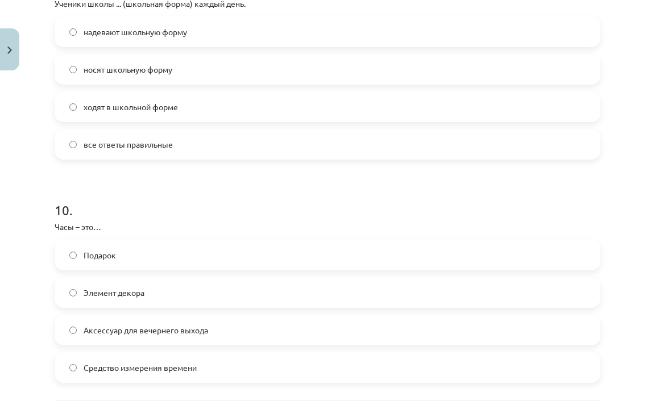
scroll to position [2057, 0]
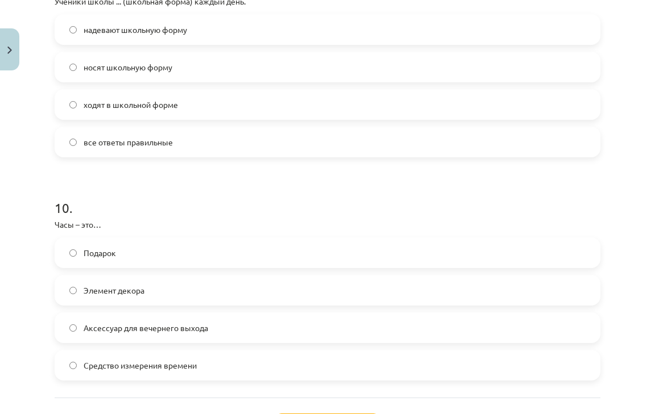
click at [186, 360] on span "Средство измерения времени" at bounding box center [140, 366] width 113 height 12
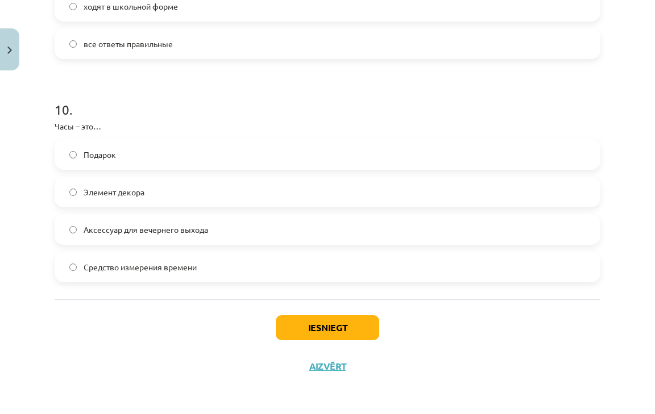
click at [328, 341] on div "Iesniegt Aizvērt" at bounding box center [328, 340] width 546 height 80
click at [342, 319] on button "Iesniegt" at bounding box center [327, 327] width 103 height 25
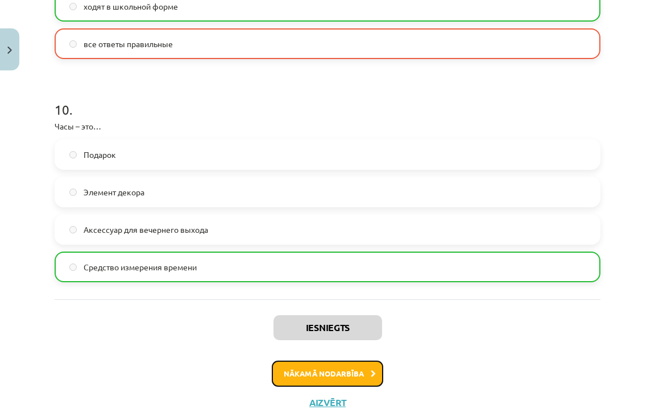
click at [340, 366] on button "Nākamā nodarbība" at bounding box center [327, 374] width 111 height 26
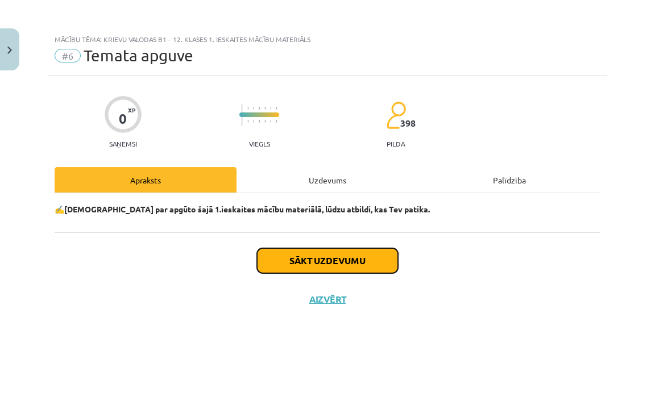
click at [344, 264] on button "Sākt uzdevumu" at bounding box center [327, 260] width 141 height 25
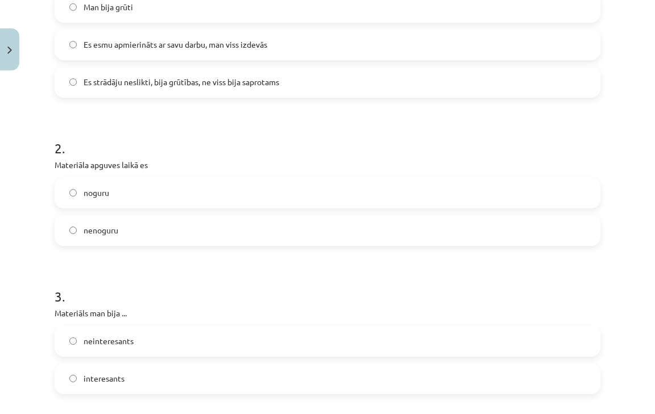
scroll to position [526, 0]
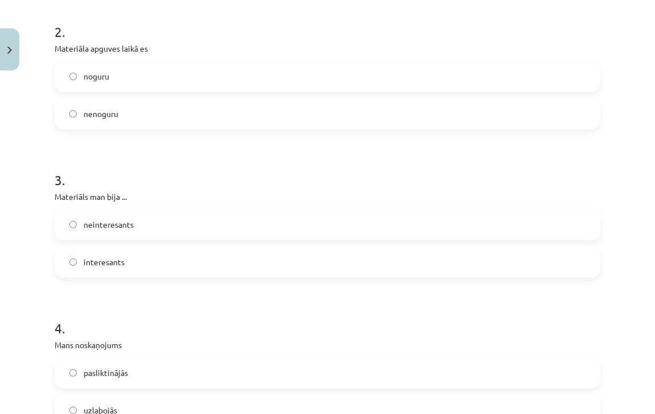
click at [200, 81] on label "noguru" at bounding box center [327, 77] width 543 height 28
click at [186, 253] on label "interesants" at bounding box center [327, 262] width 543 height 28
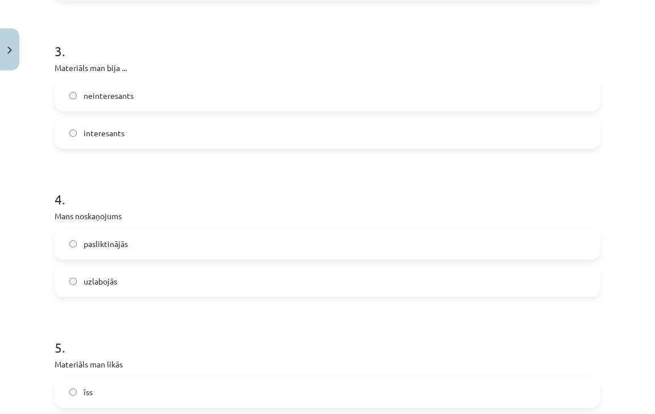
scroll to position [657, 0]
click at [180, 269] on label "uzlabojās" at bounding box center [327, 280] width 543 height 28
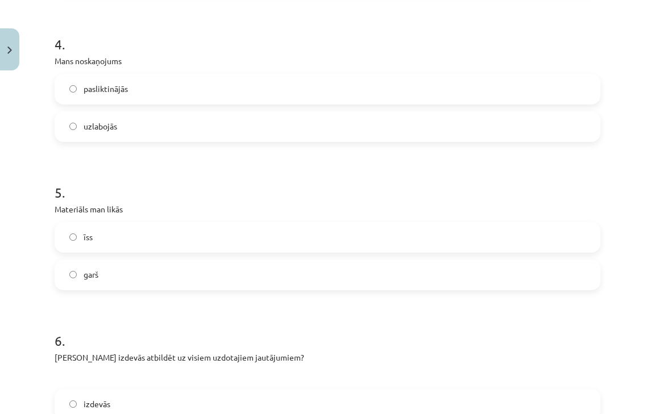
click at [180, 269] on label "garš" at bounding box center [327, 275] width 543 height 28
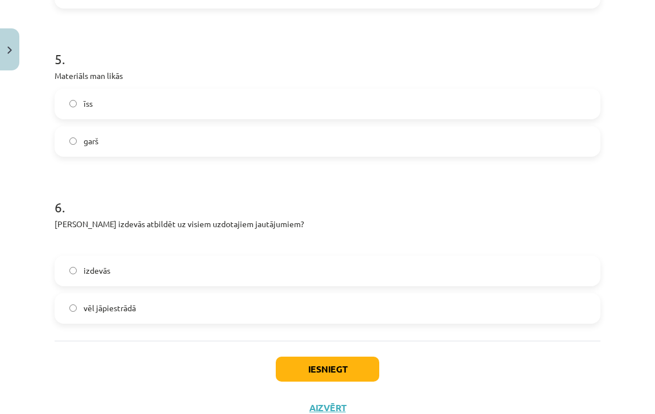
click at [180, 269] on label "izdevās" at bounding box center [327, 271] width 543 height 28
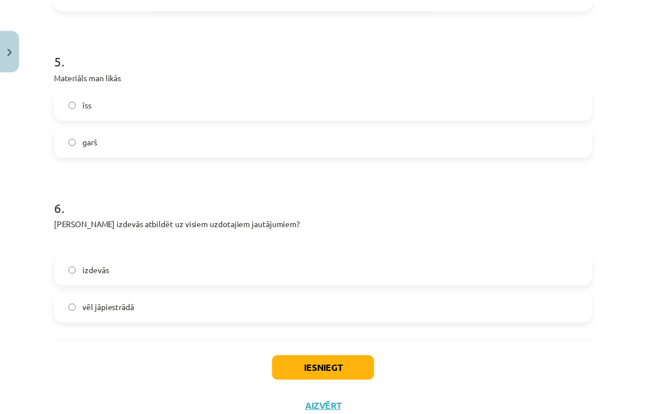
scroll to position [986, 0]
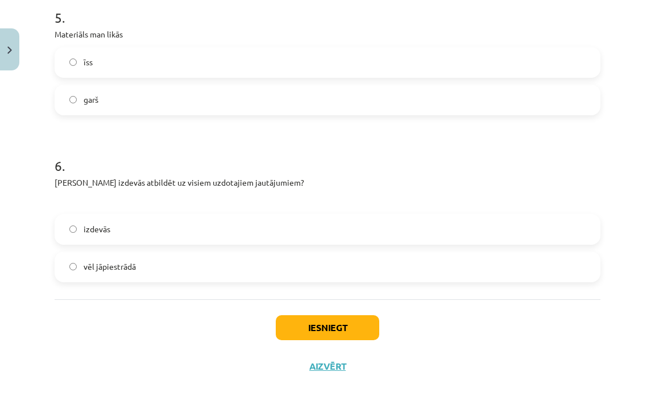
click at [283, 267] on label "vēl jāpiestrādā" at bounding box center [327, 267] width 543 height 28
click at [311, 325] on button "Iesniegt" at bounding box center [327, 327] width 103 height 25
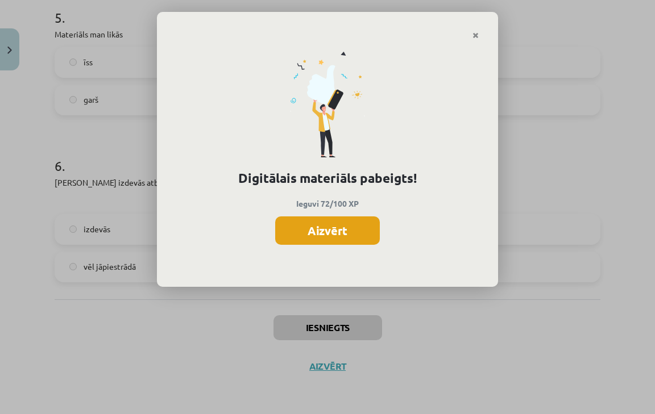
click at [350, 236] on button "Aizvērt" at bounding box center [327, 231] width 105 height 28
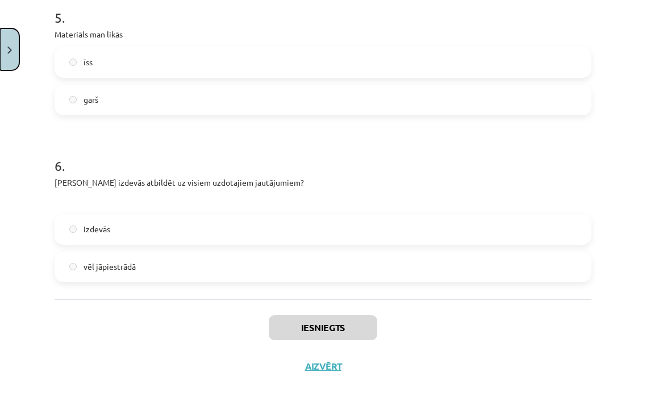
click at [16, 46] on button "Close" at bounding box center [9, 49] width 19 height 42
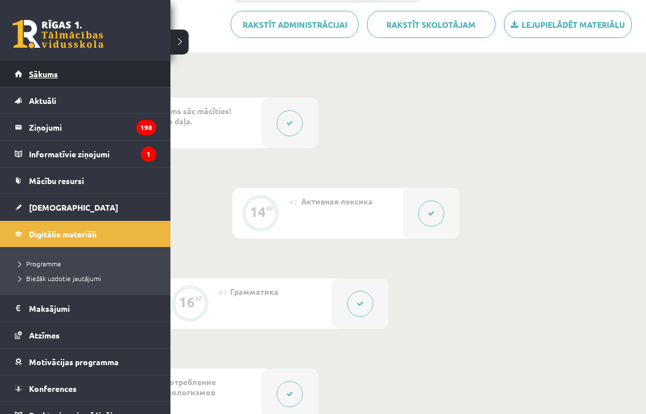
click at [15, 72] on link "Sākums" at bounding box center [86, 74] width 142 height 26
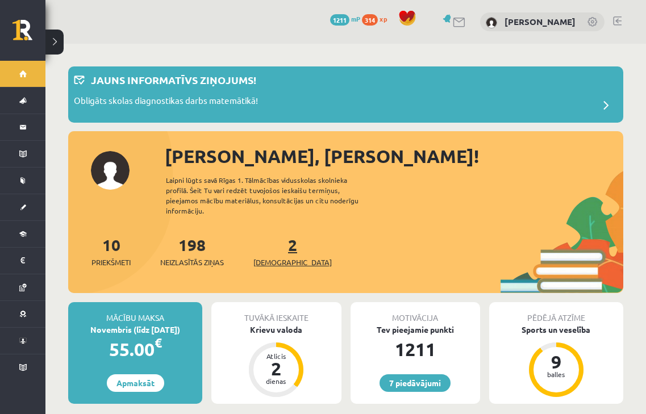
click at [285, 257] on span "[DEMOGRAPHIC_DATA]" at bounding box center [293, 262] width 78 height 11
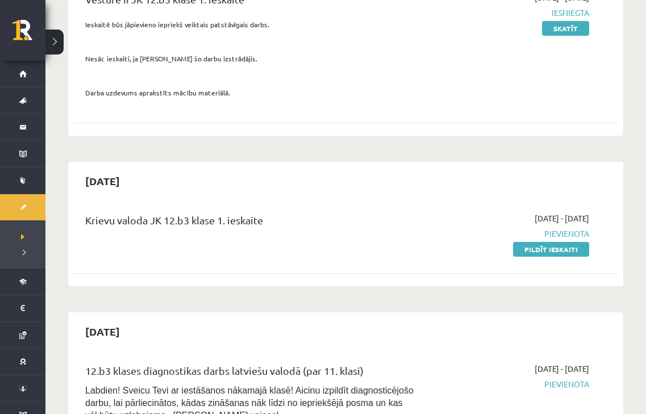
scroll to position [172, 0]
click at [545, 251] on link "Pildīt ieskaiti" at bounding box center [551, 249] width 76 height 15
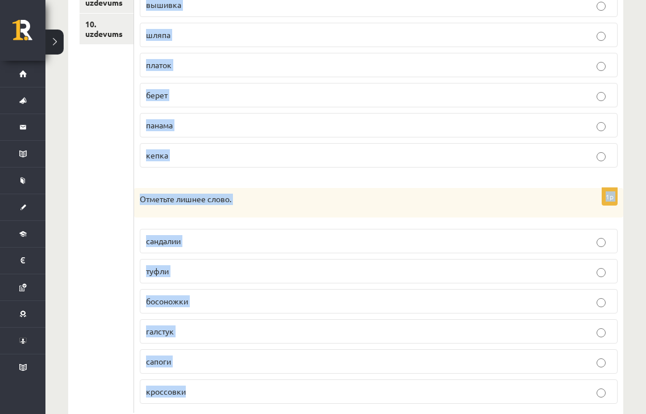
scroll to position [503, 0]
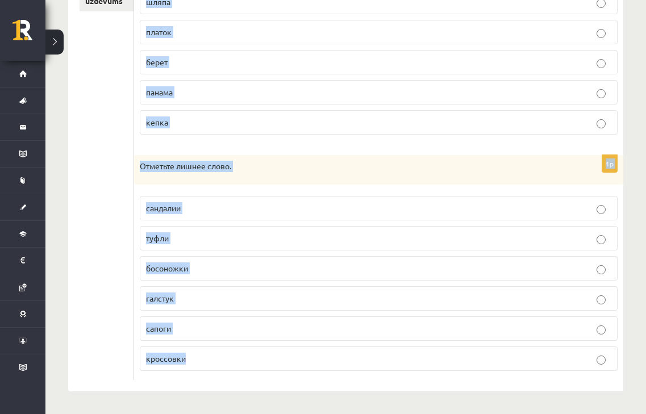
drag, startPoint x: 138, startPoint y: 90, endPoint x: 299, endPoint y: 378, distance: 329.8
click at [299, 378] on form "1p Отметьте лишнее слово. плащ [GEOGRAPHIC_DATA] [GEOGRAPHIC_DATA] шуба купальн…" at bounding box center [379, 41] width 467 height 679
copy form "Отметьте лишнее слово. плащ куртка пальто шуба купальник 1p Отметьте лишнее сло…"
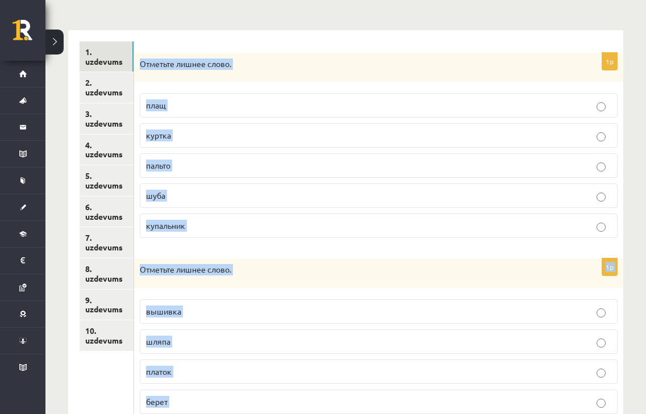
scroll to position [146, 0]
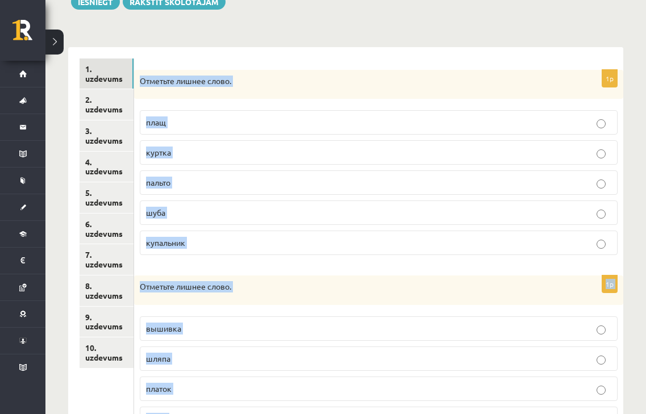
click at [193, 246] on p "купальник" at bounding box center [379, 243] width 466 height 12
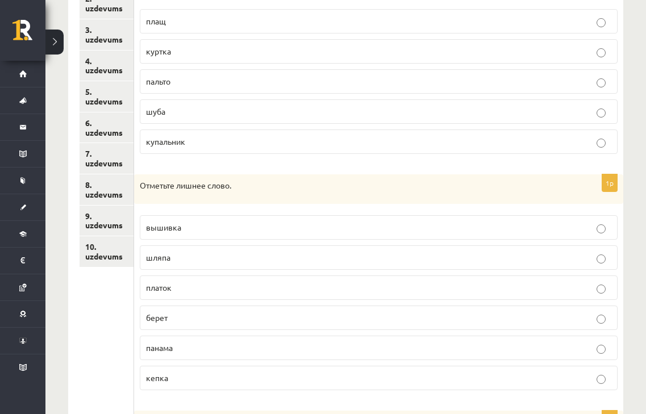
scroll to position [248, 0]
click at [197, 229] on p "вышивка" at bounding box center [379, 227] width 466 height 12
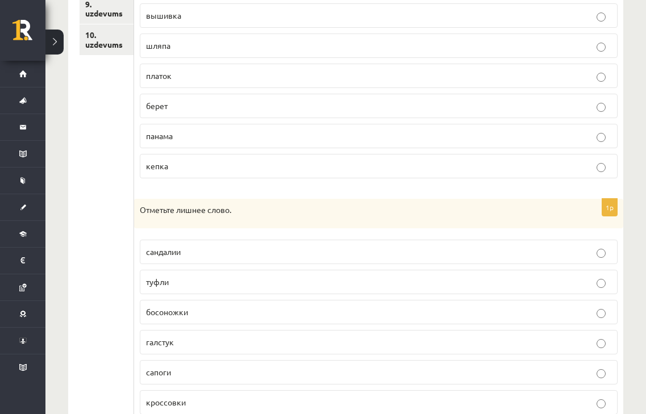
scroll to position [503, 0]
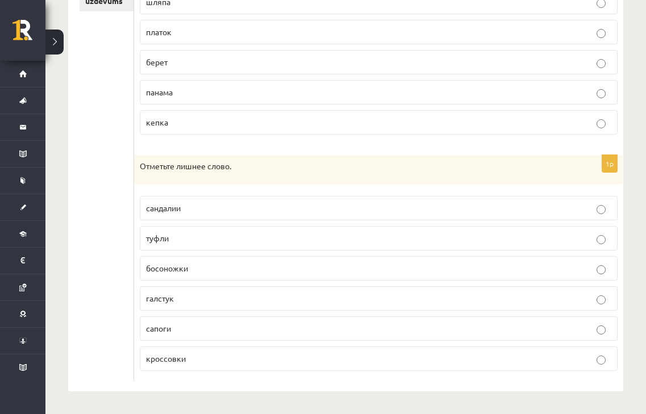
click at [189, 304] on p "галстук" at bounding box center [379, 299] width 466 height 12
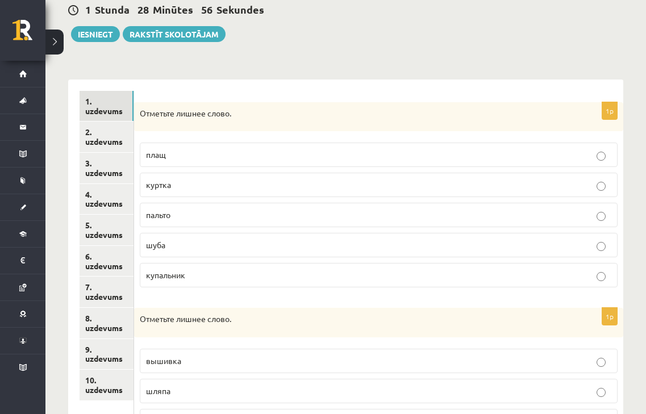
scroll to position [95, 0]
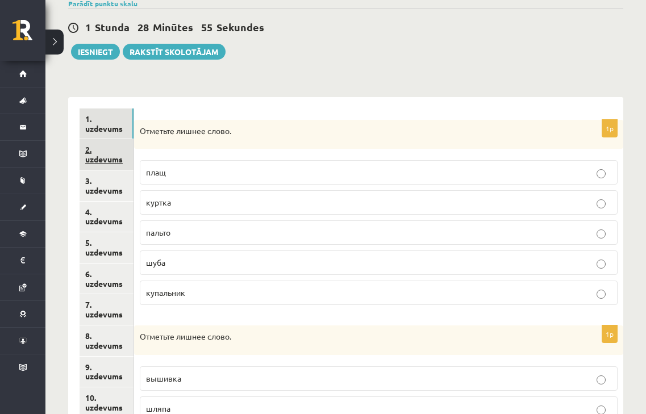
click at [111, 153] on link "2. uzdevums" at bounding box center [107, 154] width 54 height 31
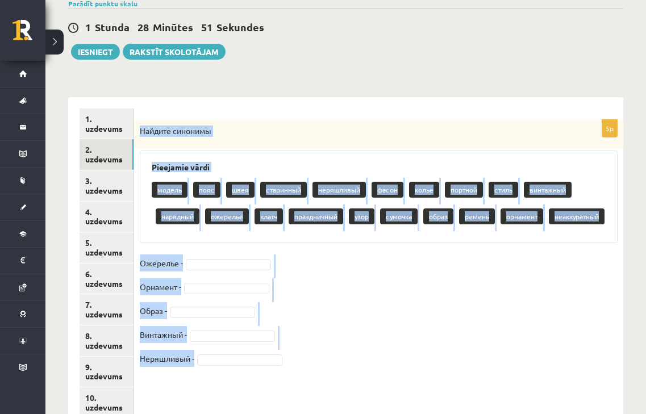
scroll to position [135, 0]
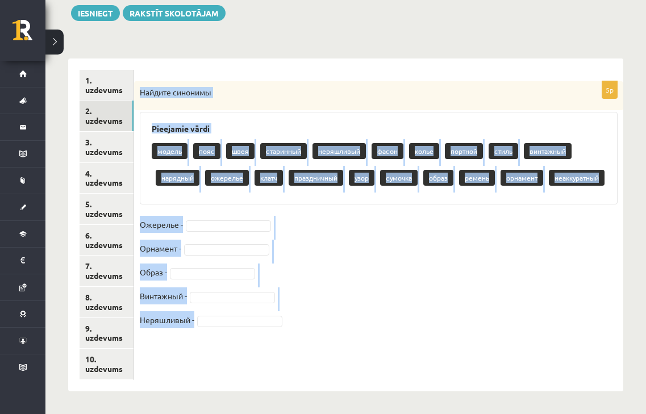
drag, startPoint x: 140, startPoint y: 129, endPoint x: 339, endPoint y: 346, distance: 294.1
click at [339, 341] on div "5p Найдите синонимы Pieejamie vārdi модель пояс швея старинный неряшливый фасон…" at bounding box center [378, 211] width 489 height 260
copy div "Найдите синонимы Pieejamie vārdi модель пояс швея старинный неряшливый фасон ко…"
click at [285, 122] on div "Pieejamie vārdi модель пояс швея старинный неряшливый фасон колье портной стиль…" at bounding box center [379, 158] width 478 height 93
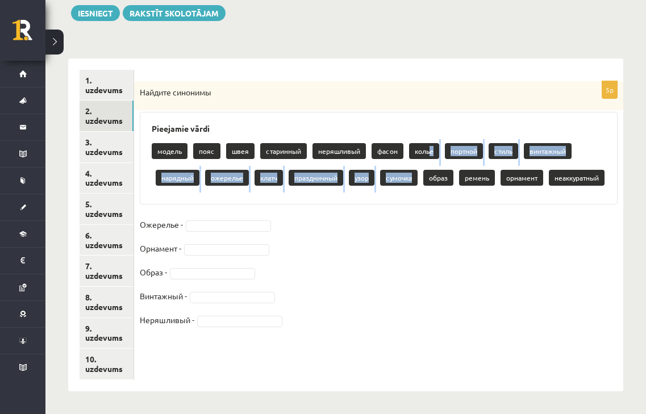
drag, startPoint x: 427, startPoint y: 151, endPoint x: 409, endPoint y: 192, distance: 44.3
click at [409, 192] on div "модель пояс швея старинный неряшливый фасон колье портной стиль винтажный наряд…" at bounding box center [379, 165] width 454 height 53
drag, startPoint x: 413, startPoint y: 151, endPoint x: 408, endPoint y: 202, distance: 51.4
click at [408, 193] on div "модель пояс швея старинный неряшливый фасон колье портной стиль винтажный наряд…" at bounding box center [379, 165] width 454 height 53
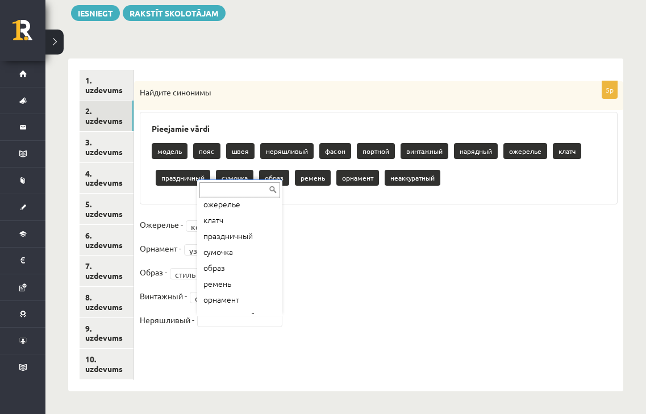
scroll to position [157, 0]
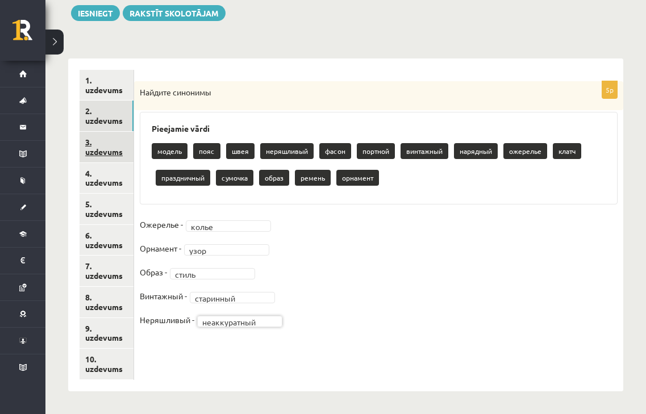
click at [114, 156] on link "3. uzdevums" at bounding box center [107, 147] width 54 height 31
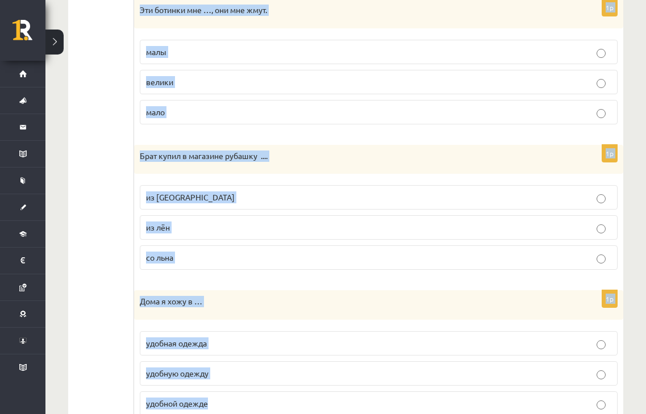
scroll to position [1283, 0]
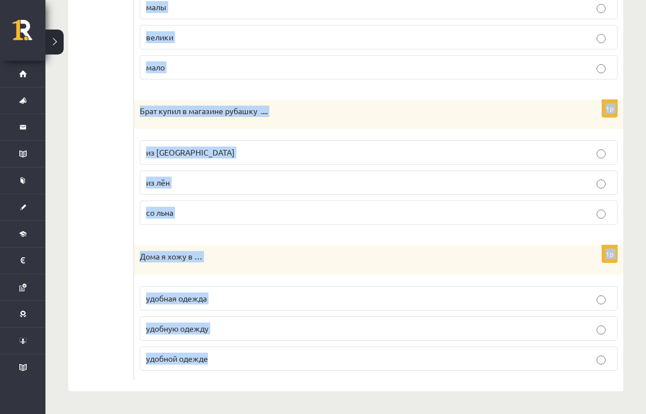
drag, startPoint x: 139, startPoint y: 90, endPoint x: 263, endPoint y: 382, distance: 316.6
copy form "Lo ipsumd s amet conse …. a elitsedd eiusmo t incididu utlabo e dolorema aliqua…"
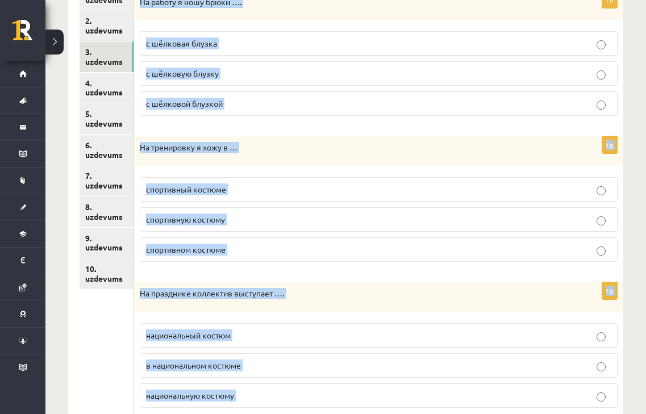
scroll to position [0, 0]
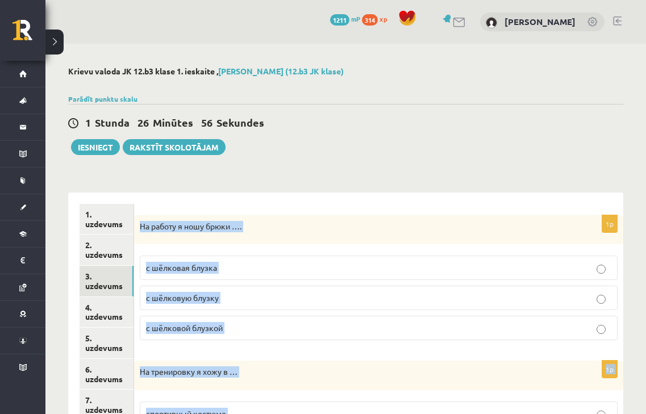
click at [254, 327] on p "с шёлковой блузкой" at bounding box center [379, 328] width 466 height 12
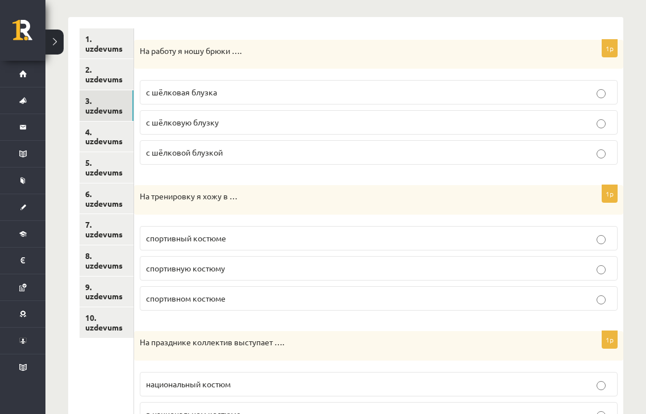
scroll to position [176, 0]
click at [276, 297] on p "спортивном костюме" at bounding box center [379, 298] width 466 height 12
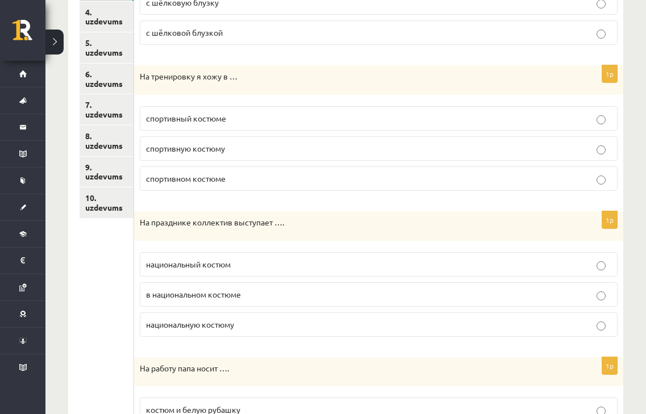
click at [276, 297] on p "в национальном костюме" at bounding box center [379, 295] width 466 height 12
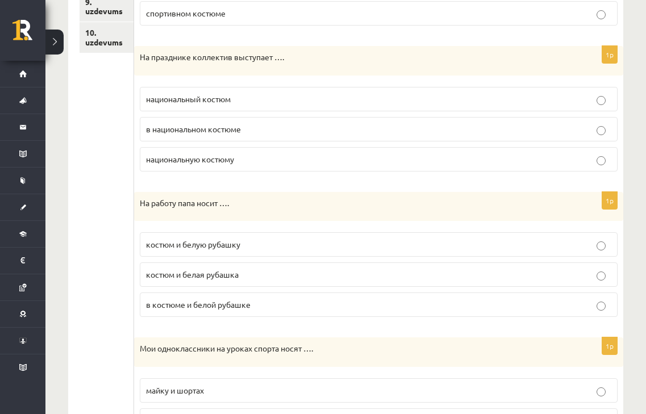
scroll to position [462, 0]
click at [277, 246] on p "костюм и белую рубашку" at bounding box center [379, 244] width 466 height 12
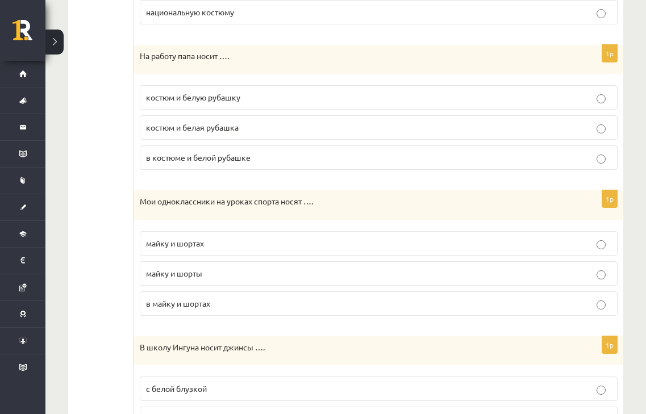
scroll to position [609, 0]
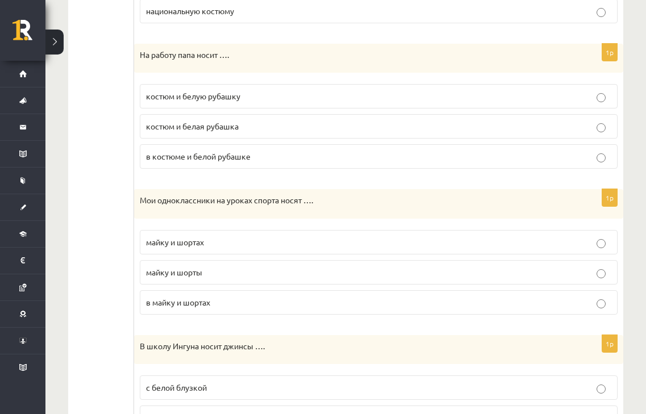
click at [277, 276] on p "майку и шорты" at bounding box center [379, 273] width 466 height 12
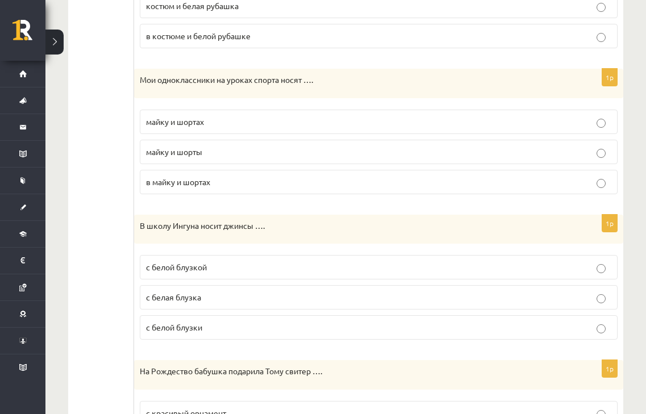
click at [277, 276] on label "с белой блузкой" at bounding box center [379, 267] width 478 height 24
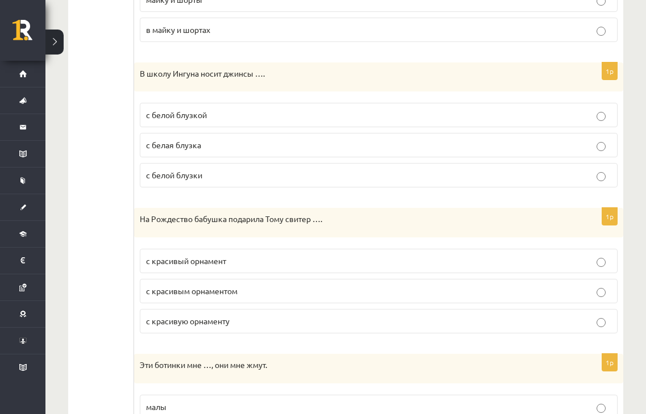
scroll to position [883, 0]
click at [285, 304] on fieldset "с красивый орнамент с красивым орнаментом с красивую орнаменту" at bounding box center [379, 290] width 478 height 94
click at [290, 288] on p "с красивым орнаментом" at bounding box center [379, 291] width 466 height 12
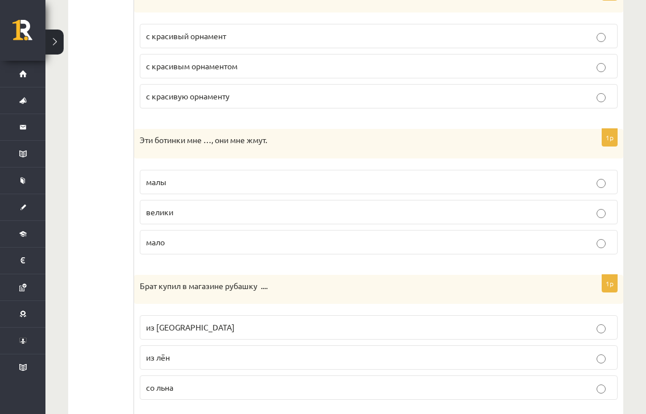
scroll to position [1107, 0]
click at [268, 182] on p "малы" at bounding box center [379, 183] width 466 height 12
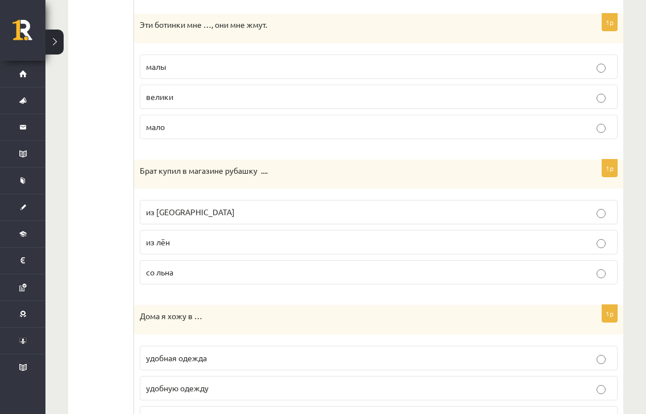
scroll to position [1232, 0]
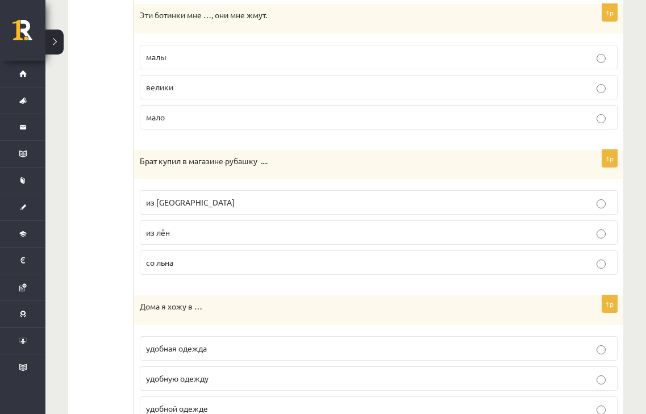
click at [233, 208] on p "из [GEOGRAPHIC_DATA]" at bounding box center [379, 203] width 466 height 12
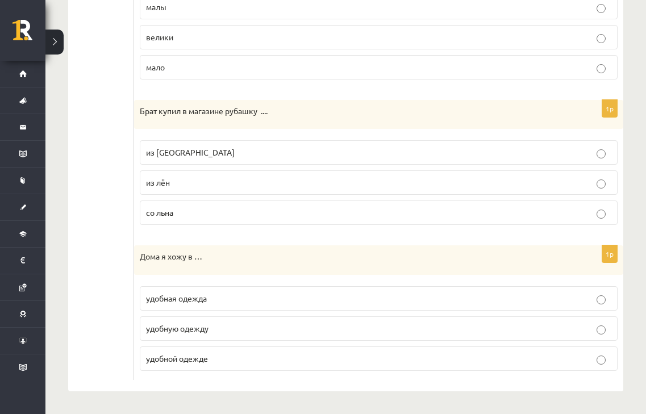
click at [227, 354] on p "удобной одежде" at bounding box center [379, 359] width 466 height 12
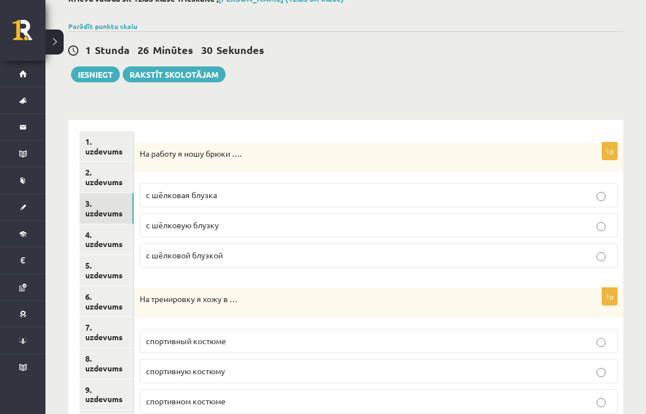
scroll to position [72, 0]
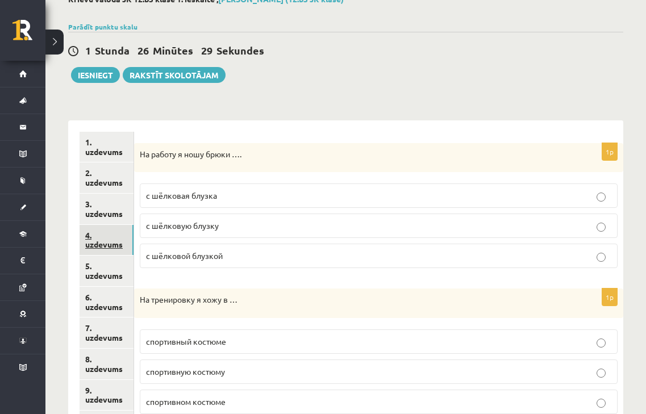
click at [100, 247] on link "4. uzdevums" at bounding box center [107, 240] width 54 height 31
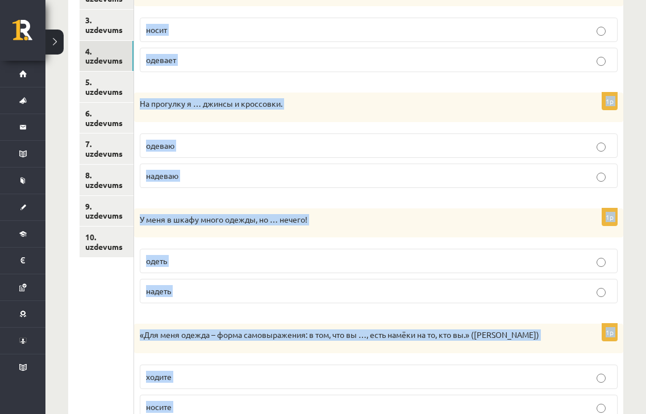
scroll to position [421, 0]
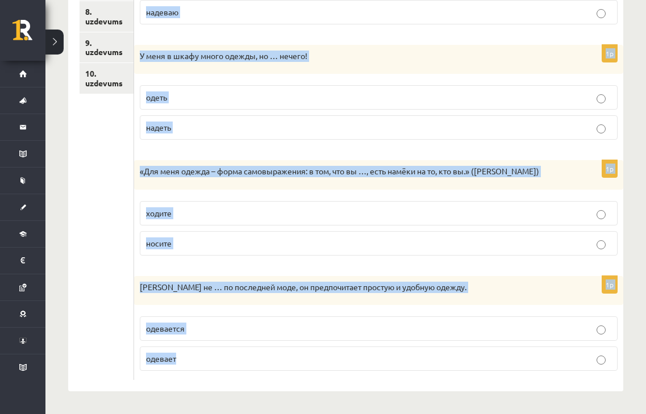
drag, startPoint x: 146, startPoint y: 138, endPoint x: 333, endPoint y: 358, distance: 287.9
click at [333, 358] on form "Выберите правильный глагол 1p «Самая важная деталь в платье – это женщина, кото…" at bounding box center [379, 82] width 467 height 597
copy form "Loremips dolorsitam consec 5a «Elits doeius tempor i utlabo – etd magnaal, enim…"
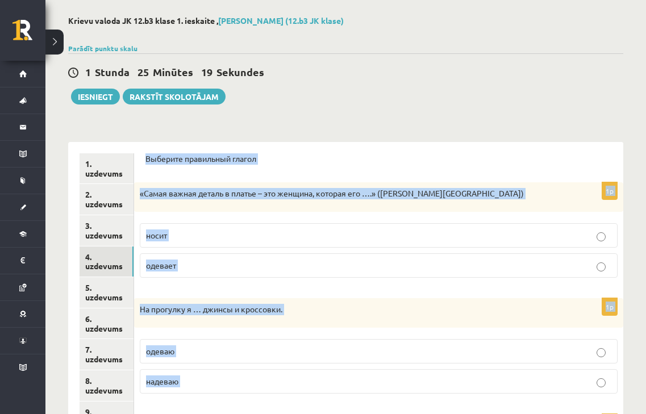
scroll to position [0, 0]
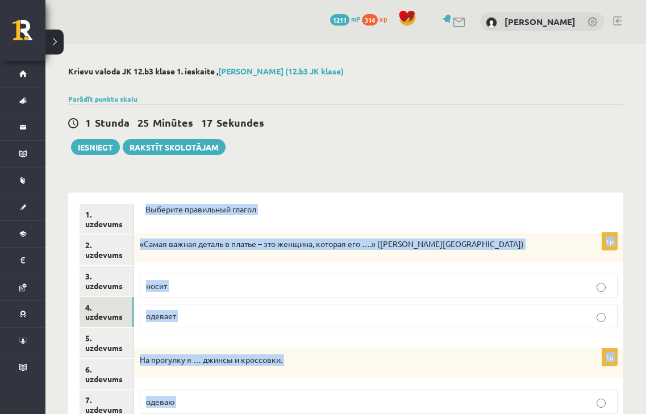
click at [238, 280] on label "носит" at bounding box center [379, 286] width 478 height 24
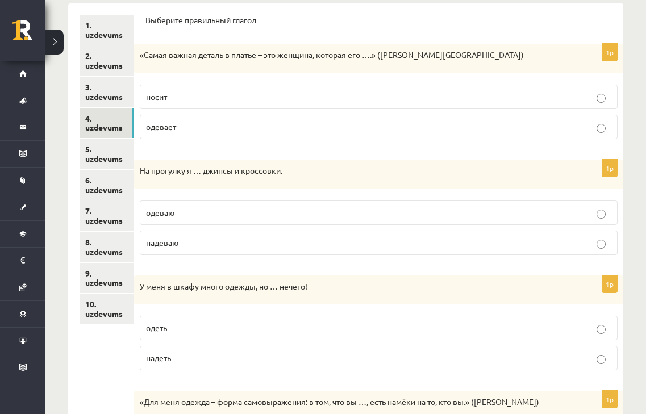
scroll to position [190, 0]
click at [351, 244] on p "надеваю" at bounding box center [379, 242] width 466 height 12
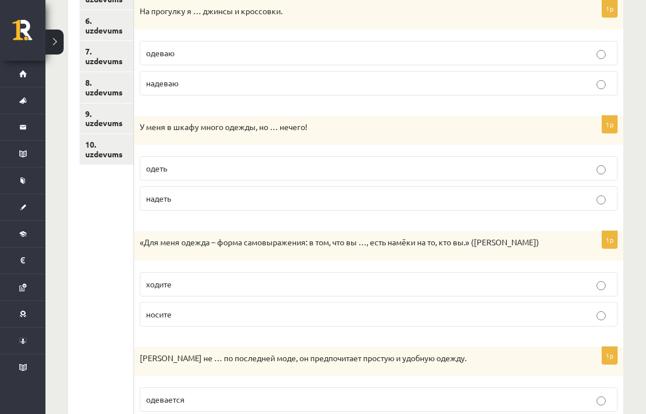
scroll to position [398, 0]
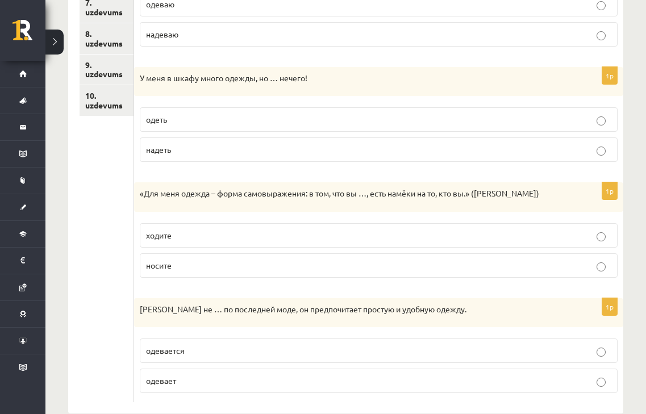
click at [355, 152] on p "надеть" at bounding box center [379, 150] width 466 height 12
click at [370, 258] on label "носите" at bounding box center [379, 266] width 478 height 24
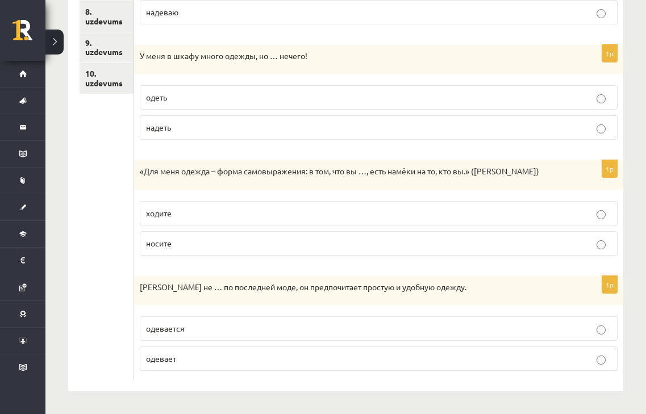
click at [368, 327] on p "одевается" at bounding box center [379, 329] width 466 height 12
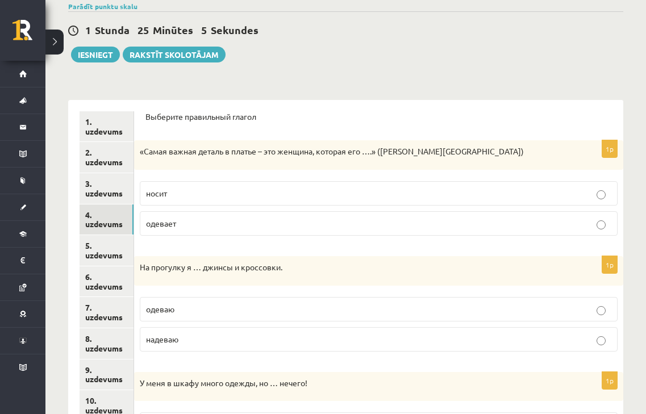
scroll to position [91, 0]
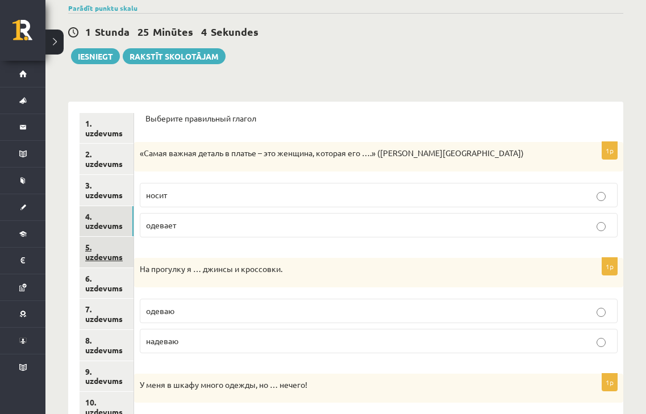
click at [110, 252] on link "5. uzdevums" at bounding box center [107, 252] width 54 height 31
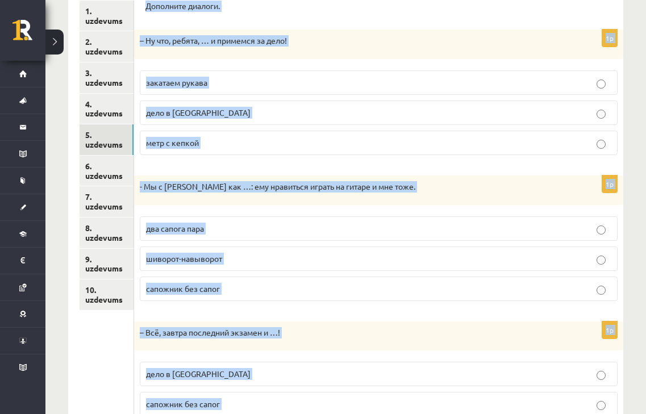
scroll to position [280, 0]
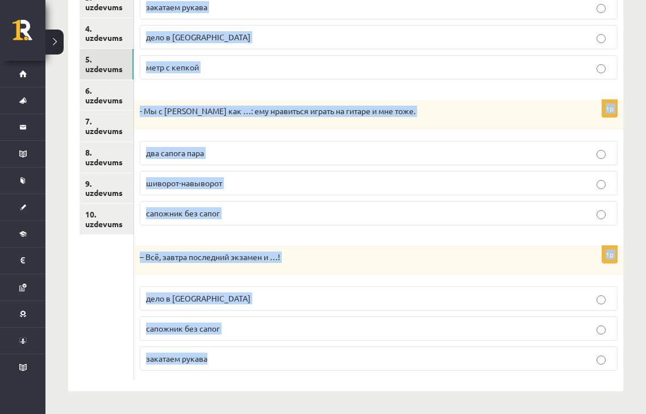
drag, startPoint x: 141, startPoint y: 120, endPoint x: 284, endPoint y: 354, distance: 274.5
click at [284, 354] on div "Дополните диалоги. 1p – Ну что, ребята, … и примемся за дело! закатаем рукава д…" at bounding box center [378, 153] width 489 height 478
copy form "Дополните диалоги. 1p – Ну что, ребята, … и примемся за дело! закатаем рукава д…"
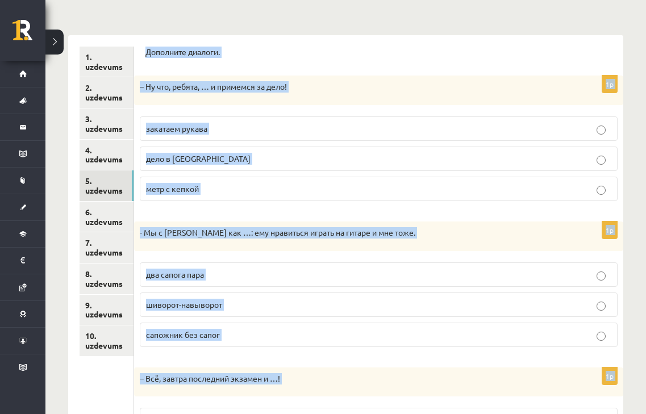
scroll to position [157, 0]
click at [210, 130] on p "закатаем рукава" at bounding box center [379, 129] width 466 height 12
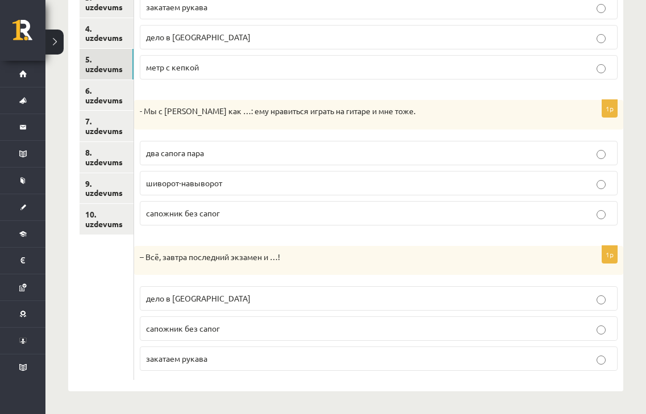
scroll to position [280, 0]
click at [241, 145] on label "два сапога пара" at bounding box center [379, 153] width 478 height 24
click at [273, 307] on label "дело в [GEOGRAPHIC_DATA]" at bounding box center [379, 298] width 478 height 24
click at [100, 98] on link "6. uzdevums" at bounding box center [107, 95] width 54 height 31
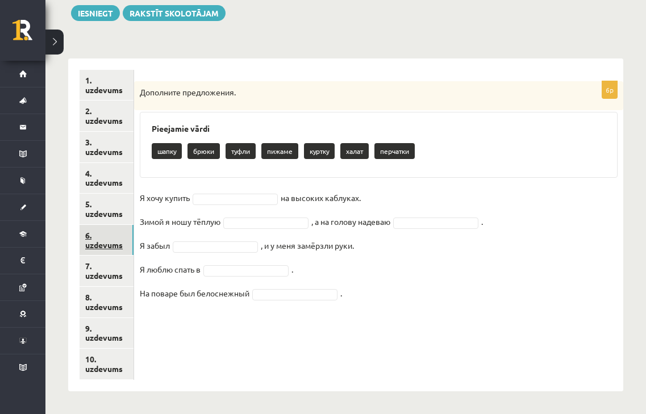
scroll to position [135, 0]
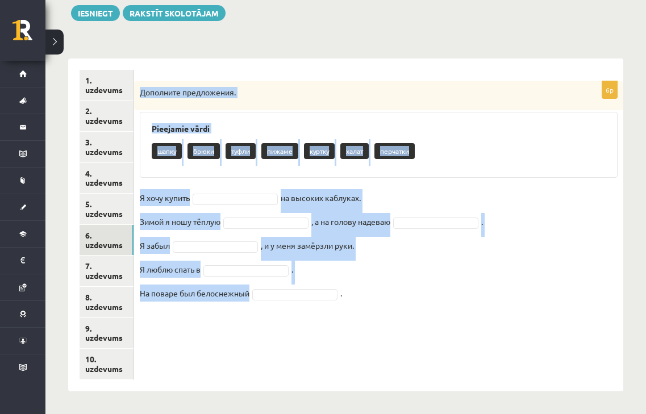
drag, startPoint x: 138, startPoint y: 89, endPoint x: 266, endPoint y: 319, distance: 263.4
click at [266, 319] on div "6p Дополните предложения. Pieejamie vārdi шапку брюки туфли пижаме куртку халат…" at bounding box center [378, 225] width 489 height 333
copy div "Дополните предложения. Pieejamie vārdi шапку брюки туфли пижаме куртку халат пе…"
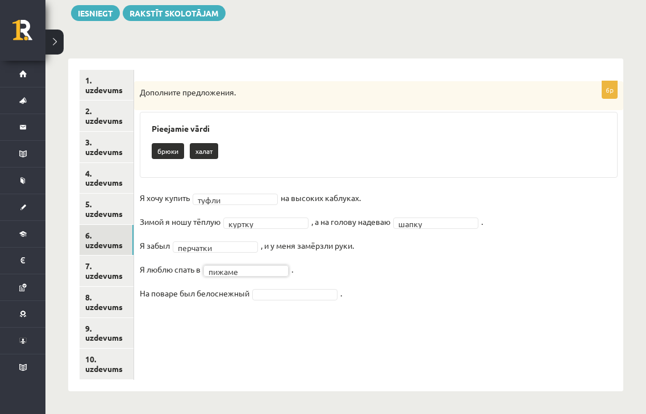
click at [264, 301] on fieldset "Я хочу купить туфли ***** на высоких каблуках. Зимой я ношу тёплую куртку *****…" at bounding box center [379, 248] width 478 height 119
click at [103, 273] on link "7. uzdevums" at bounding box center [107, 271] width 54 height 31
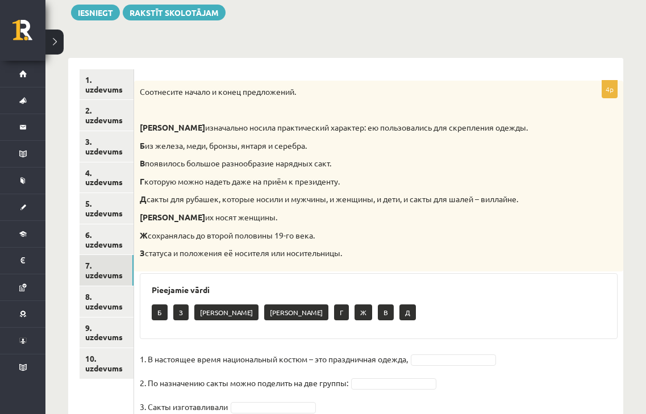
scroll to position [207, 0]
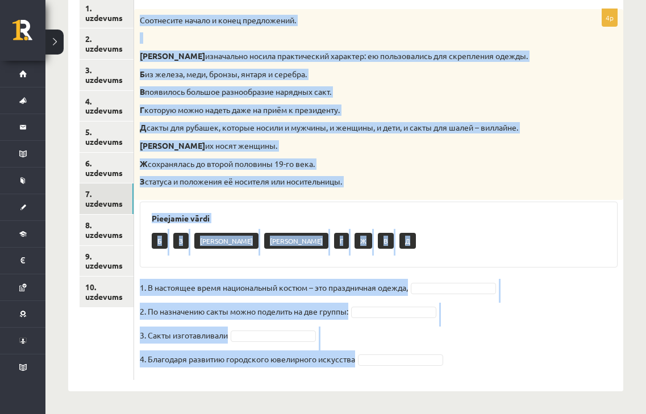
drag, startPoint x: 139, startPoint y: 17, endPoint x: 326, endPoint y: 401, distance: 427.3
click at [326, 401] on div "**********" at bounding box center [345, 125] width 601 height 577
copy div "Loremipsum dolors a conse adipiscinge. S doeiusmodt incidi utlaboreetdo magnaal…"
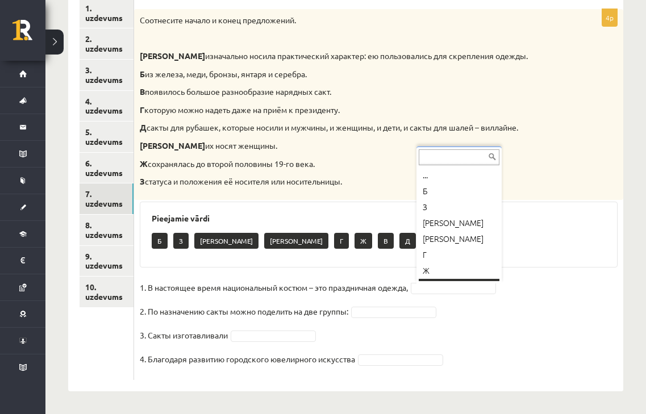
scroll to position [14, 0]
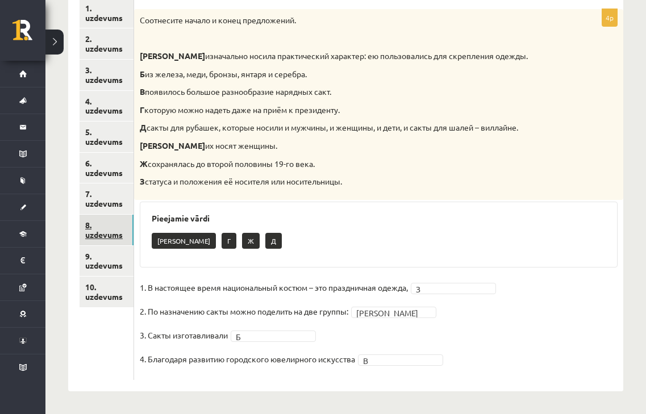
click at [100, 236] on link "8. uzdevums" at bounding box center [107, 230] width 54 height 31
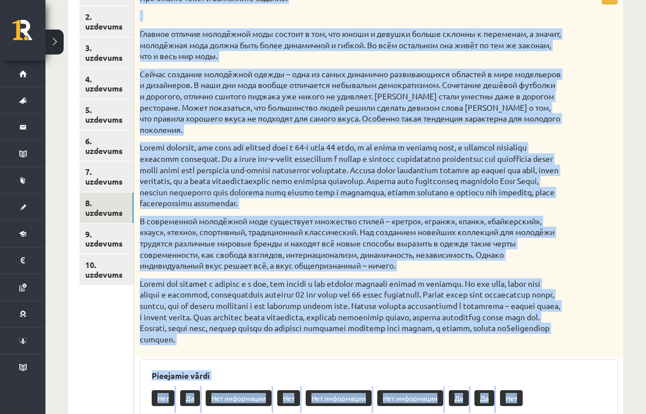
scroll to position [410, 0]
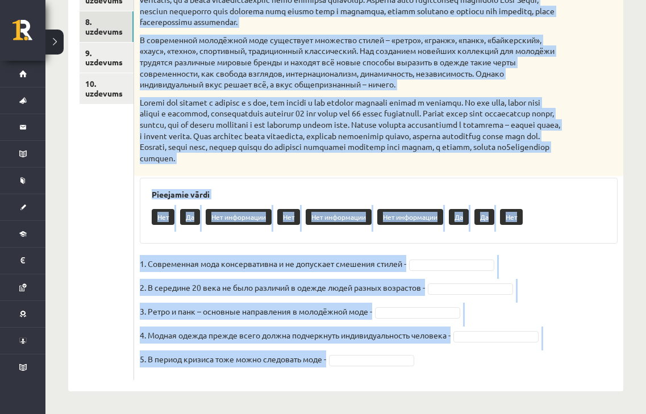
drag, startPoint x: 139, startPoint y: 134, endPoint x: 391, endPoint y: 395, distance: 363.0
click at [391, 395] on div "**********" at bounding box center [345, 24] width 601 height 780
copy div "Loremipsum dolor s ametconse adipisc. Elitsed doeiusm temporinci utla etdolor m…"
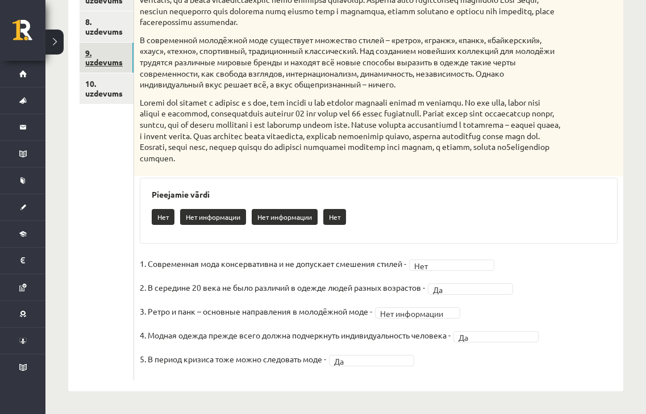
click at [100, 64] on link "9. uzdevums" at bounding box center [107, 58] width 54 height 31
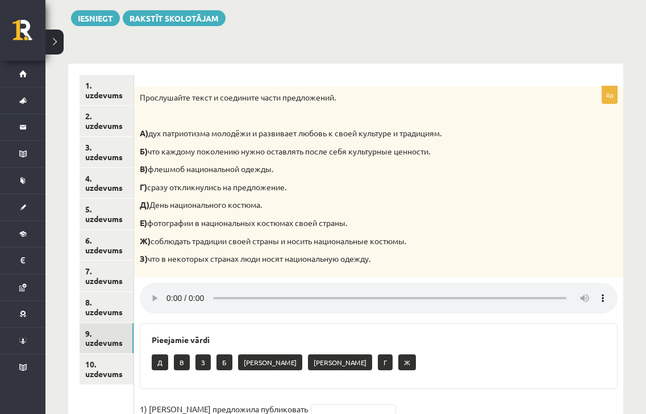
scroll to position [130, 0]
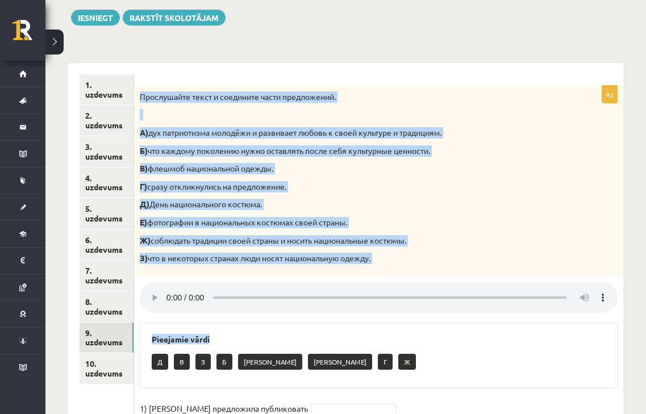
drag, startPoint x: 140, startPoint y: 96, endPoint x: 367, endPoint y: 343, distance: 335.5
click at [367, 343] on div "4p Прослушайте текст и соедините части предложений. А) дух патриотизма молодёжи…" at bounding box center [378, 294] width 489 height 416
click at [367, 343] on h3 "Pieejamie vārdi" at bounding box center [379, 340] width 454 height 10
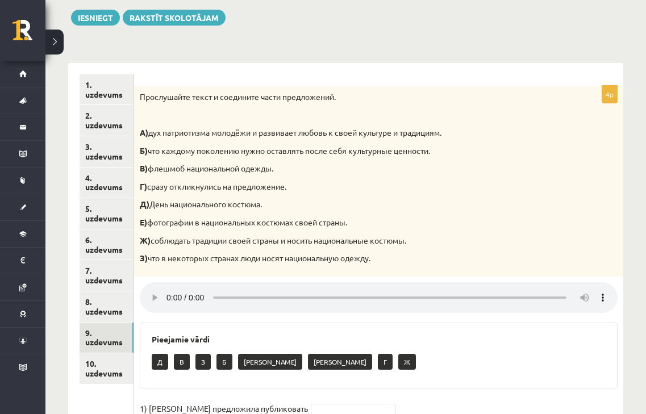
click at [367, 343] on h3 "Pieejamie vārdi" at bounding box center [379, 340] width 454 height 10
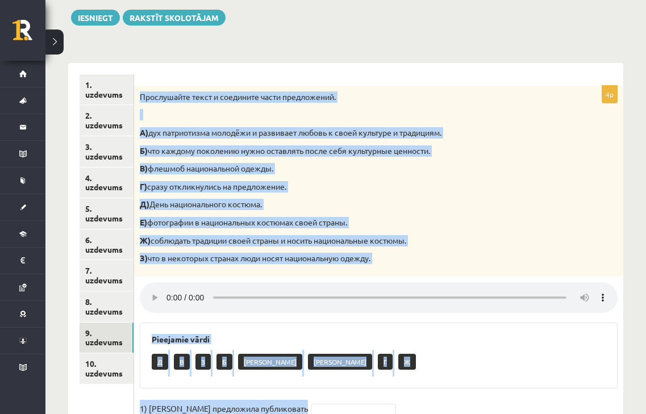
scroll to position [252, 0]
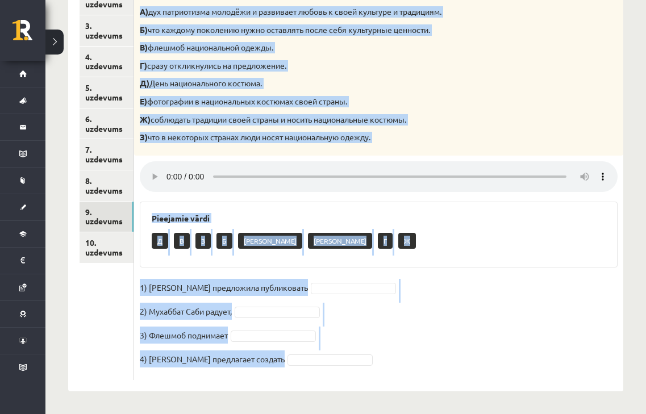
drag, startPoint x: 136, startPoint y: 94, endPoint x: 409, endPoint y: 372, distance: 389.9
click at [409, 372] on div "4p Прослушайте текст и соедините части предложений. А) дух патриотизма молодёжи…" at bounding box center [378, 173] width 489 height 416
copy div "Loremipsumd sitam c adipiscin elits doeiusmodte. I) utl etdoloremag aliquaen a …"
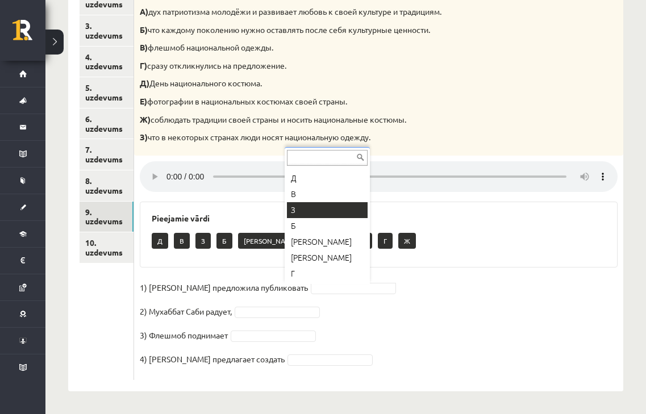
scroll to position [30, 0]
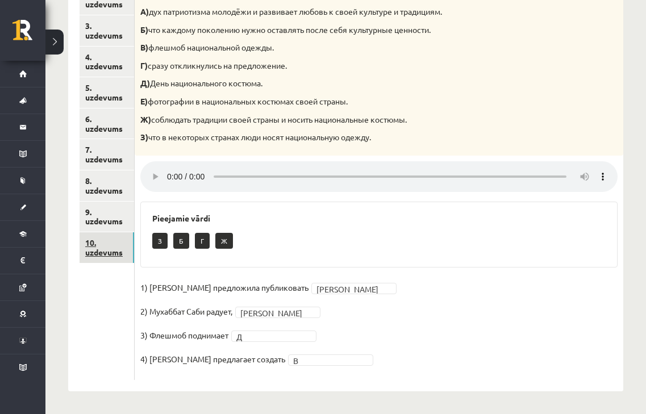
click at [103, 254] on link "10. uzdevums" at bounding box center [107, 247] width 55 height 31
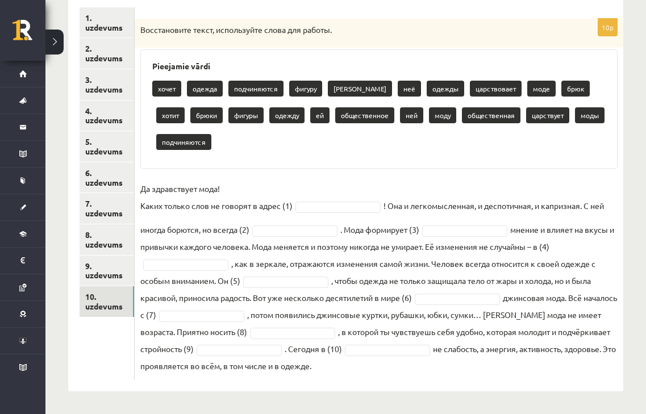
drag, startPoint x: 139, startPoint y: 30, endPoint x: 487, endPoint y: 404, distance: 511.2
click at [487, 404] on div "**********" at bounding box center [345, 130] width 601 height 567
copy div "Loremipsumdo sitam, consectetur adipi eli seddoe. Temporinc utlab etdol magnaa …"
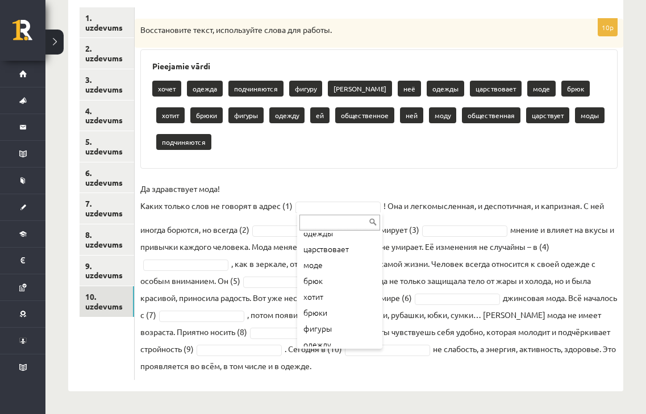
scroll to position [120, 0]
click at [298, 259] on ul "... хочет одежда подчиняются фигуру брюков неё одежды царствовает моде брюк хот…" at bounding box center [338, 290] width 83 height 114
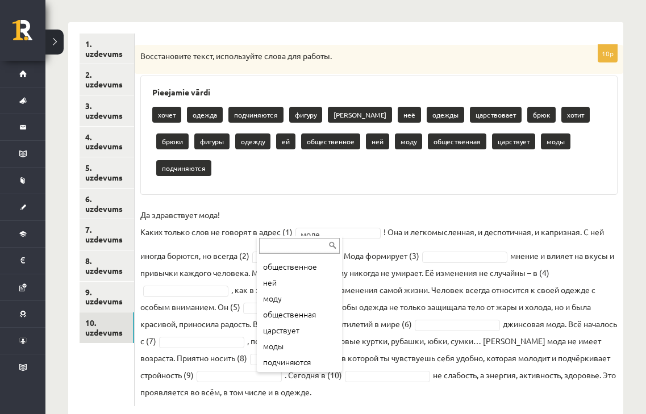
scroll to position [236, 0]
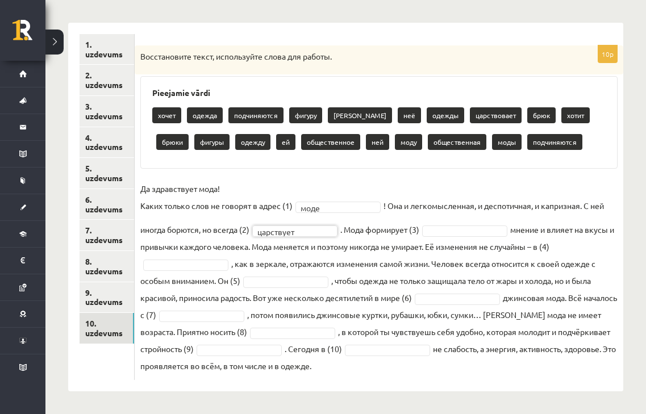
click at [448, 236] on fieldset "Да здравствует мода! Каких только слов не говорят в адрес (1) моде **** ! Она и…" at bounding box center [378, 277] width 477 height 194
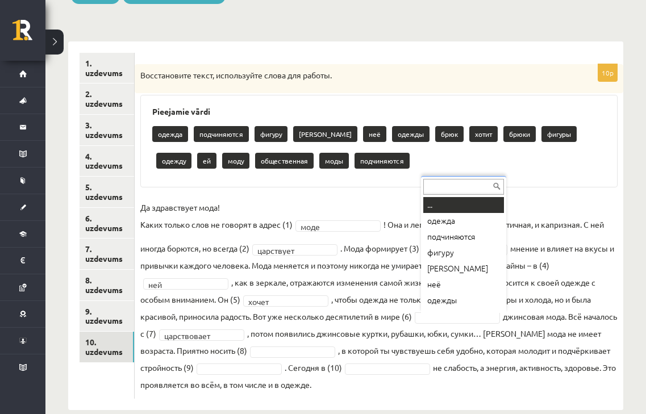
scroll to position [148, 0]
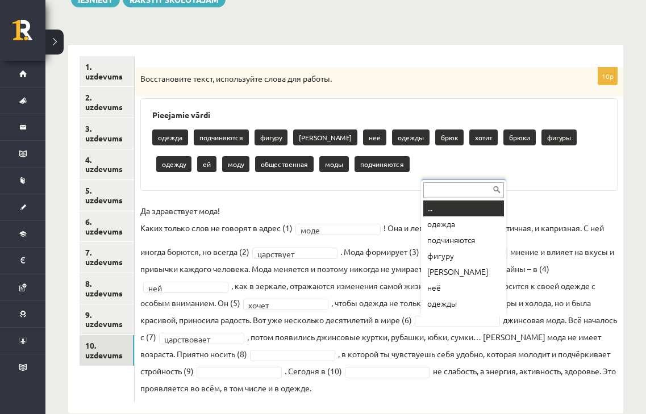
drag, startPoint x: 462, startPoint y: 298, endPoint x: 445, endPoint y: 225, distance: 75.3
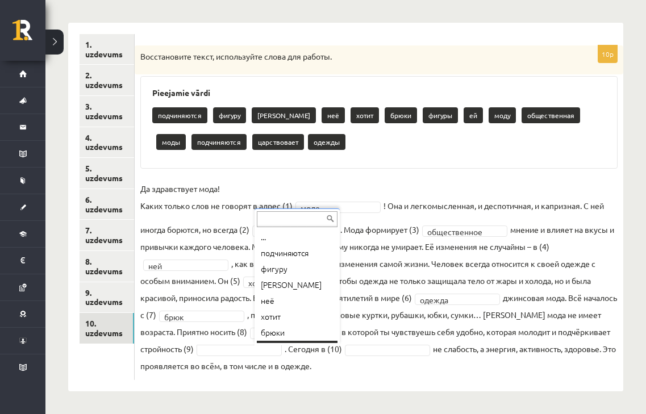
scroll to position [14, 0]
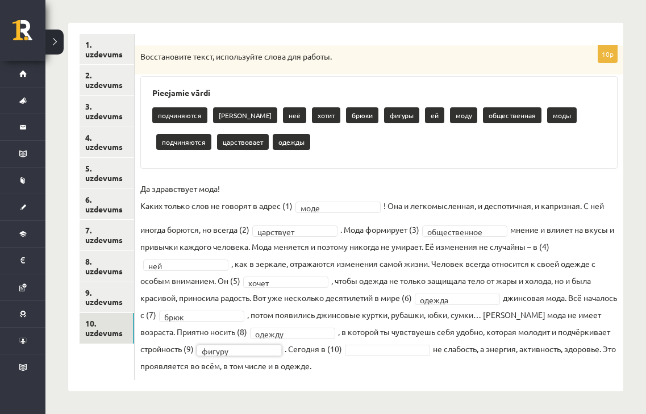
click at [309, 358] on fieldset "**********" at bounding box center [378, 277] width 477 height 194
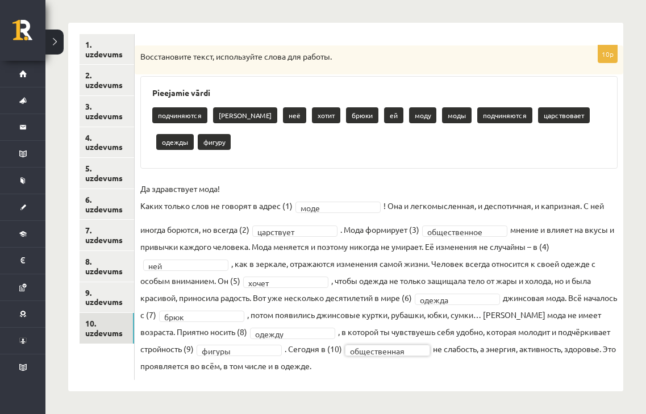
scroll to position [171, 0]
